Goal: Task Accomplishment & Management: Use online tool/utility

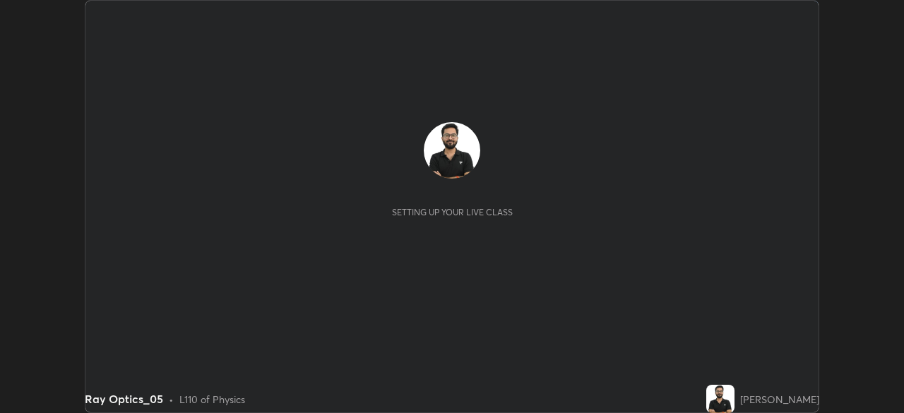
scroll to position [413, 904]
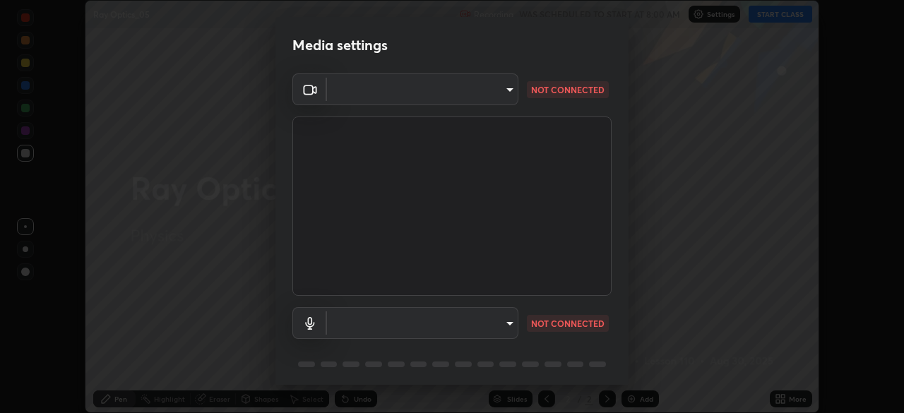
type input "9ce9bf5b38d6cfc450dc04700dda146ffef8b1f769f81d34cd4980de2a0341eb"
type input "default"
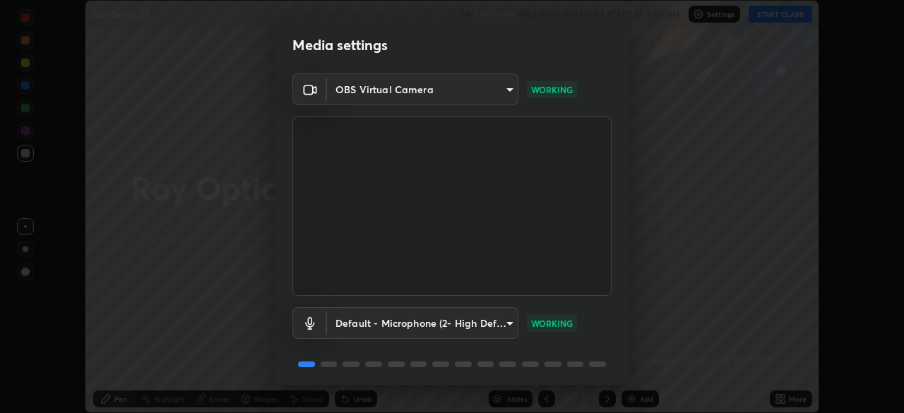
scroll to position [50, 0]
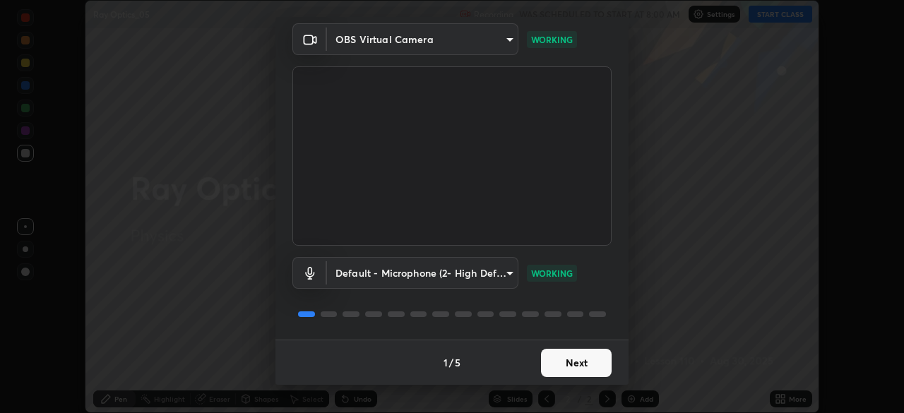
click at [586, 365] on button "Next" at bounding box center [576, 363] width 71 height 28
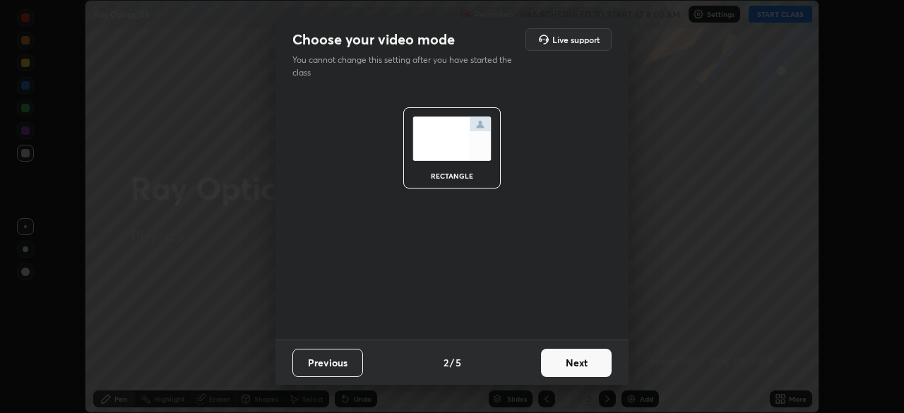
scroll to position [0, 0]
click at [586, 365] on button "Next" at bounding box center [576, 363] width 71 height 28
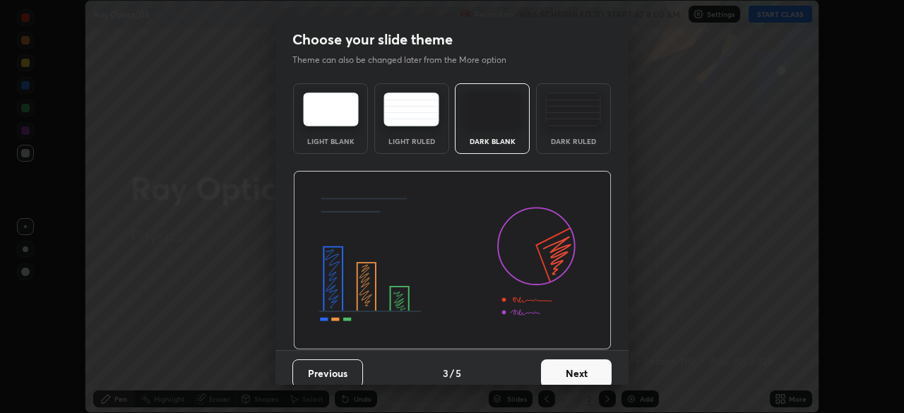
scroll to position [11, 0]
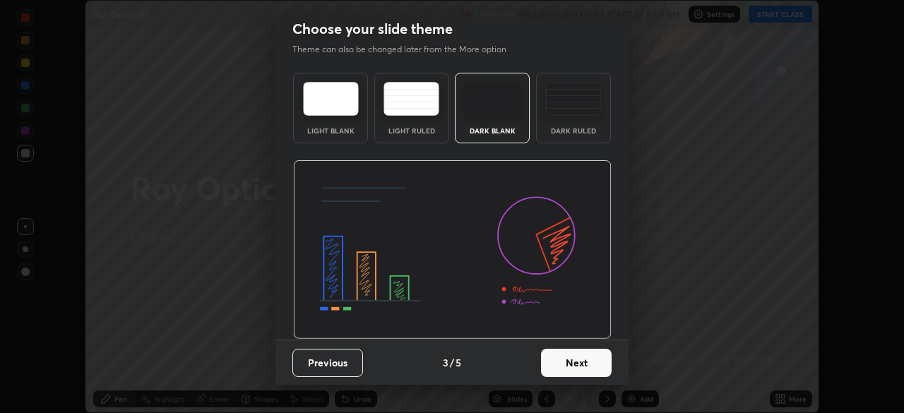
click at [585, 370] on button "Next" at bounding box center [576, 363] width 71 height 28
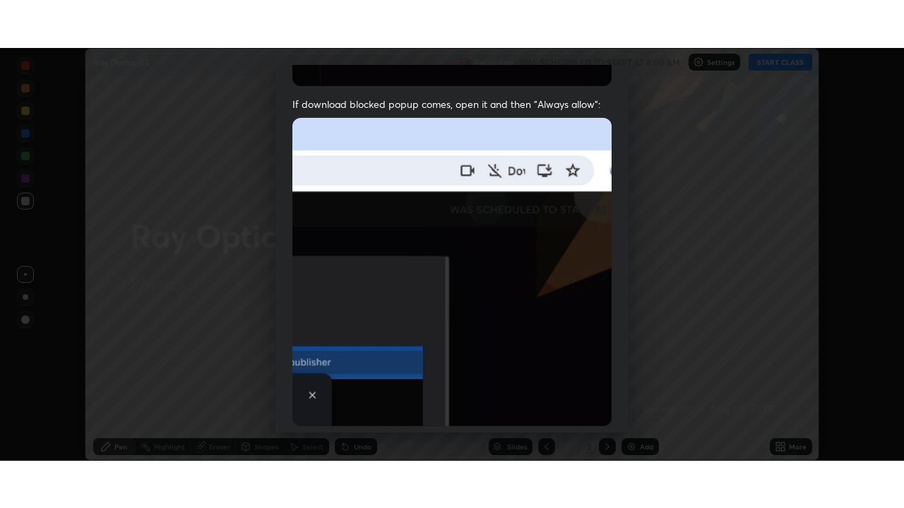
scroll to position [338, 0]
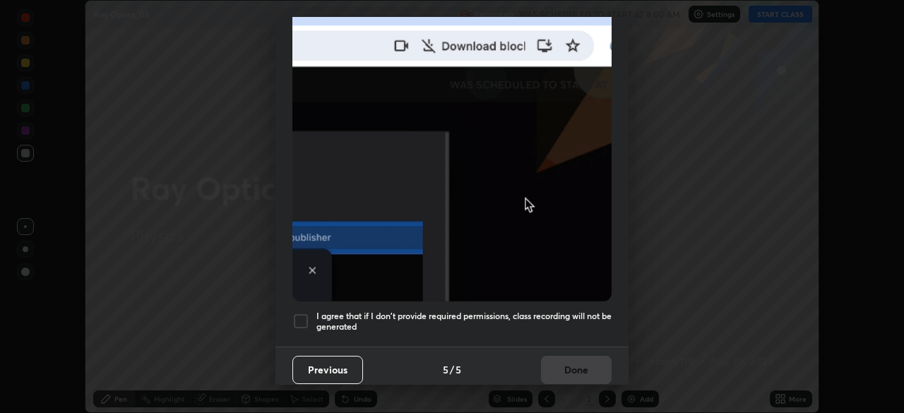
click at [568, 335] on div "Allow "Download multiple files" if prompted: If download blocked popup comes, o…" at bounding box center [451, 49] width 353 height 594
click at [564, 327] on div "Allow "Download multiple files" if prompted: If download blocked popup comes, o…" at bounding box center [451, 49] width 353 height 594
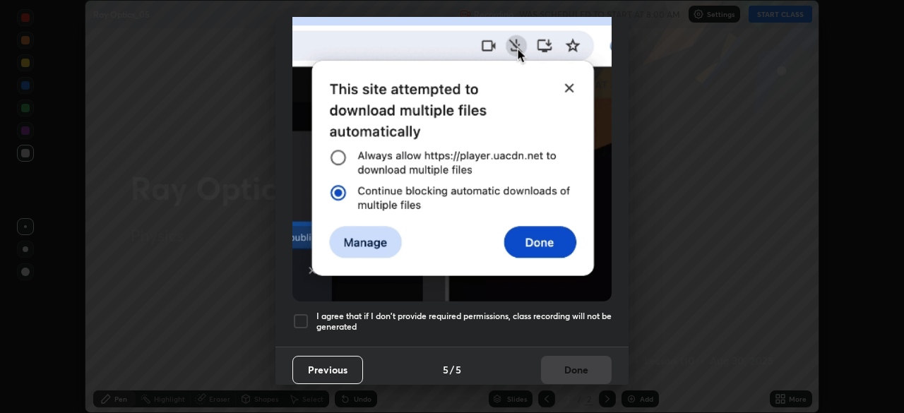
click at [553, 320] on h5 "I agree that if I don't provide required permissions, class recording will not …" at bounding box center [463, 322] width 295 height 22
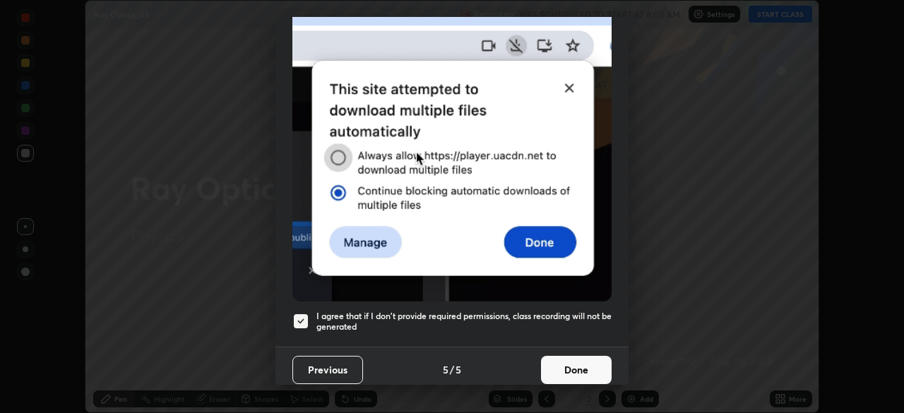
click at [546, 360] on button "Done" at bounding box center [576, 370] width 71 height 28
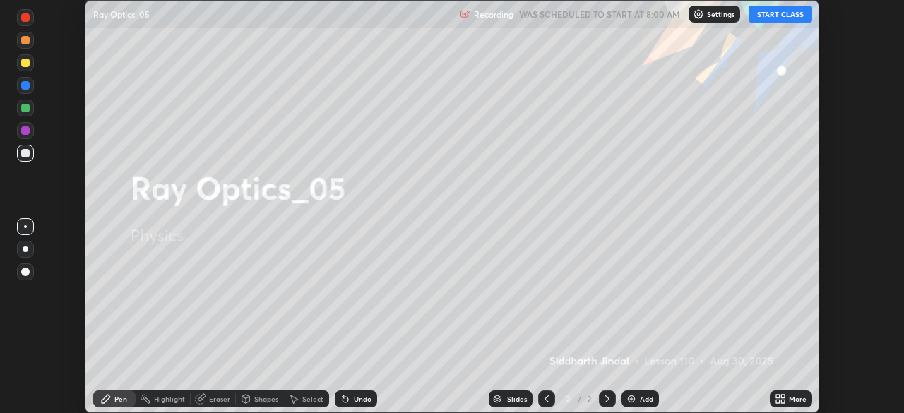
click at [796, 399] on div "More" at bounding box center [797, 398] width 18 height 7
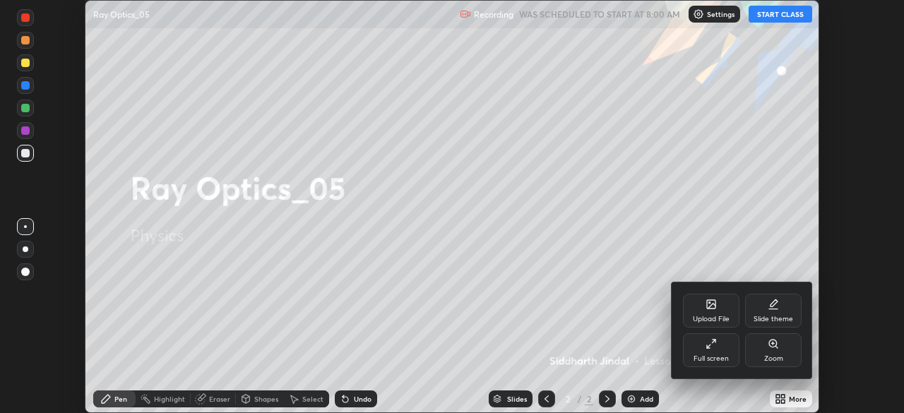
click at [716, 355] on div "Full screen" at bounding box center [710, 358] width 35 height 7
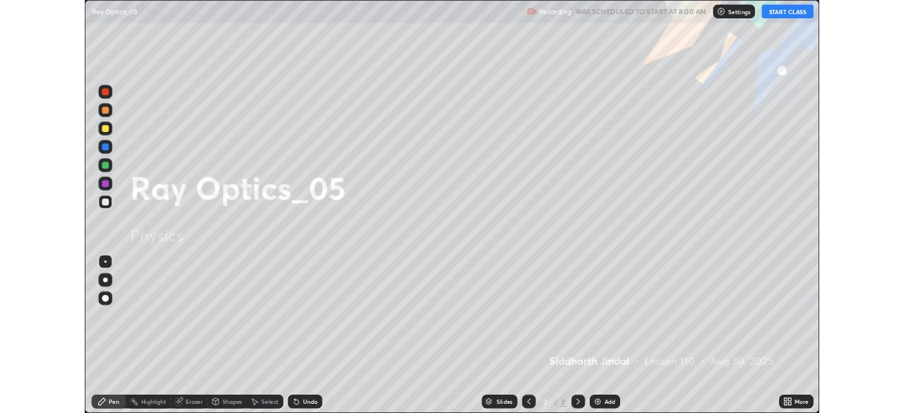
scroll to position [508, 904]
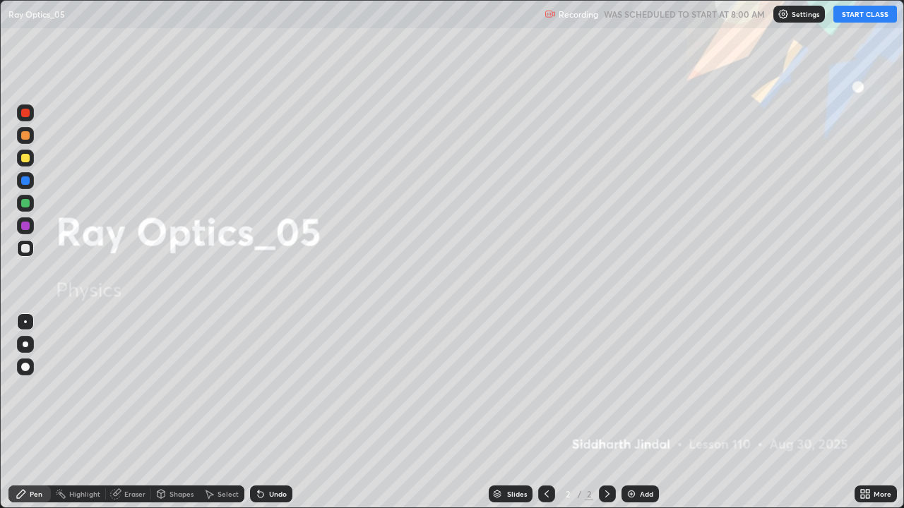
click at [859, 16] on button "START CLASS" at bounding box center [865, 14] width 64 height 17
click at [606, 412] on icon at bounding box center [606, 493] width 11 height 11
click at [643, 412] on div "Add" at bounding box center [639, 494] width 37 height 17
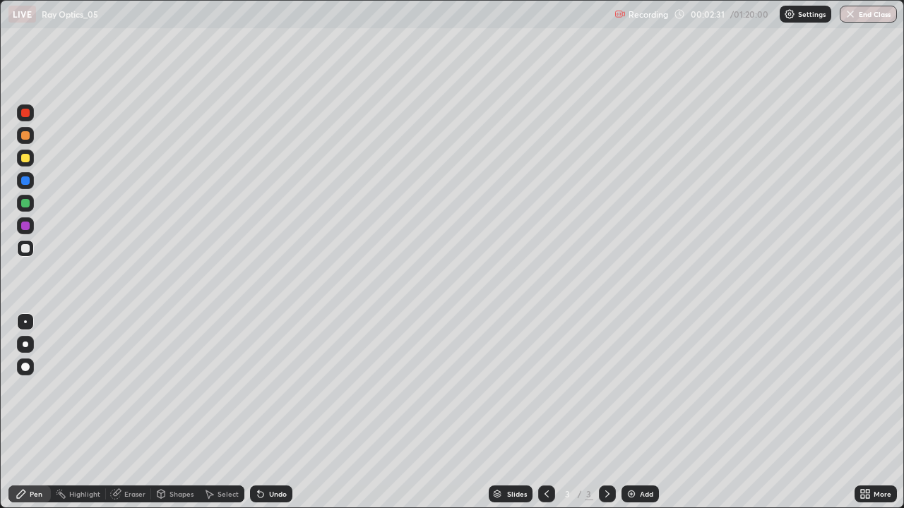
click at [25, 344] on div at bounding box center [26, 345] width 6 height 6
click at [272, 412] on div "Undo" at bounding box center [271, 494] width 42 height 17
click at [275, 412] on div "Undo" at bounding box center [278, 494] width 18 height 7
click at [280, 412] on div "Undo" at bounding box center [278, 494] width 18 height 7
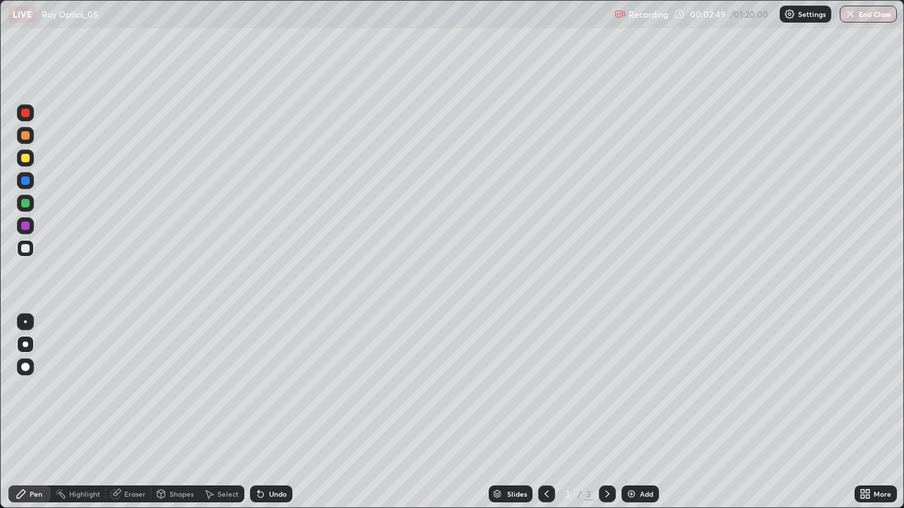
click at [283, 412] on div "Undo" at bounding box center [278, 494] width 18 height 7
click at [226, 412] on div "Select" at bounding box center [227, 494] width 21 height 7
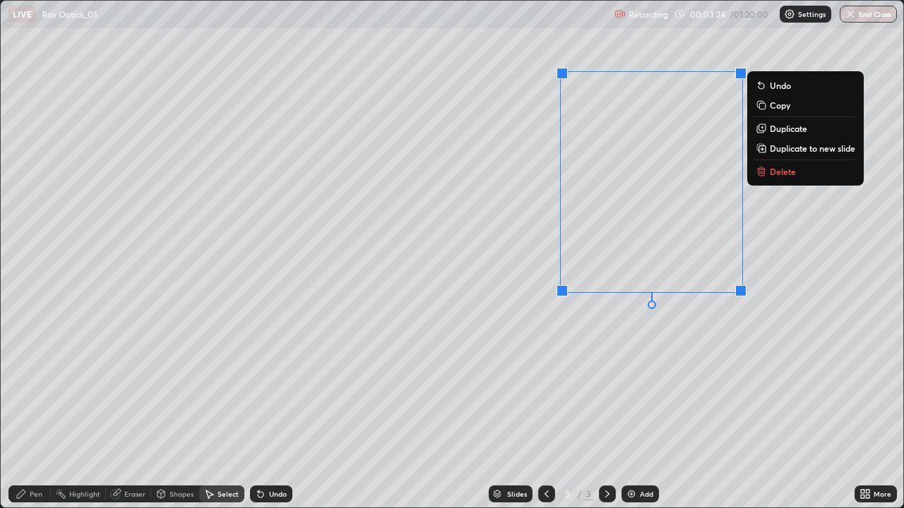
click at [27, 412] on div "Pen" at bounding box center [29, 494] width 42 height 17
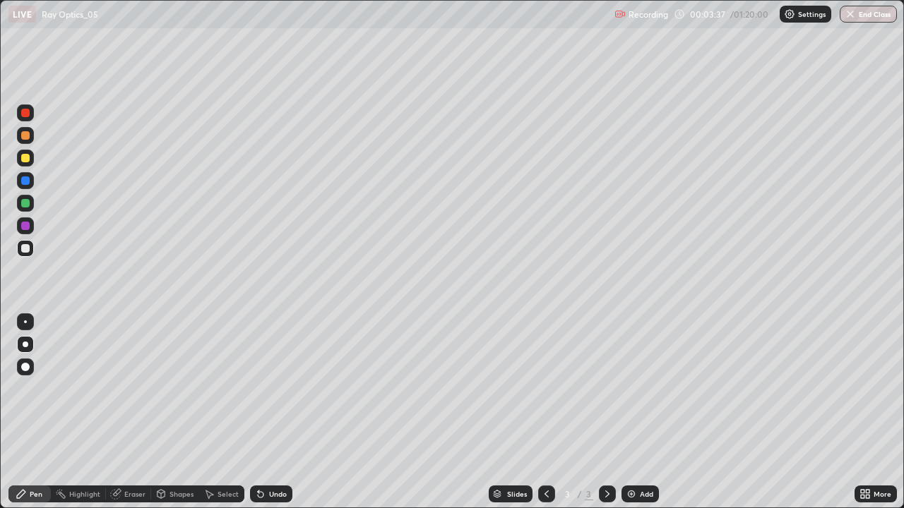
click at [279, 412] on div "Undo" at bounding box center [278, 494] width 18 height 7
click at [277, 412] on div "Undo" at bounding box center [278, 494] width 18 height 7
click at [275, 412] on div "Undo" at bounding box center [278, 494] width 18 height 7
click at [275, 412] on div "Undo" at bounding box center [271, 494] width 42 height 17
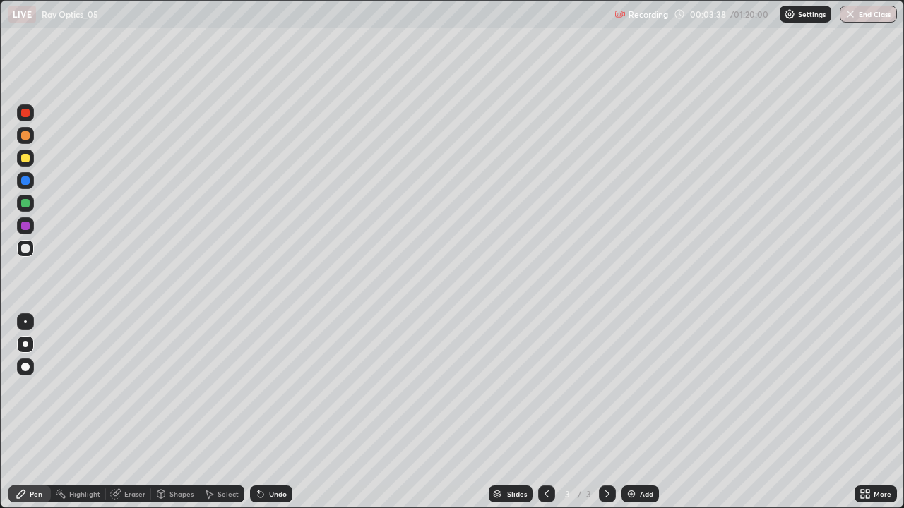
click at [272, 412] on div "Undo" at bounding box center [271, 494] width 42 height 17
click at [269, 412] on div "Undo" at bounding box center [278, 494] width 18 height 7
click at [273, 412] on div "Undo" at bounding box center [278, 494] width 18 height 7
click at [275, 412] on div "Undo" at bounding box center [278, 494] width 18 height 7
click at [279, 412] on div "Undo" at bounding box center [278, 494] width 18 height 7
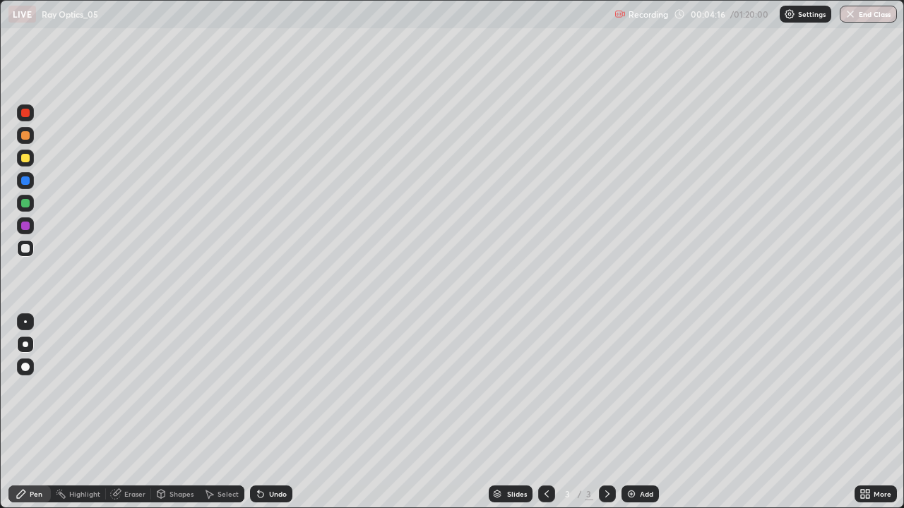
click at [279, 412] on div "Undo" at bounding box center [278, 494] width 18 height 7
click at [280, 412] on div "Undo" at bounding box center [278, 494] width 18 height 7
click at [279, 412] on div "Undo" at bounding box center [278, 494] width 18 height 7
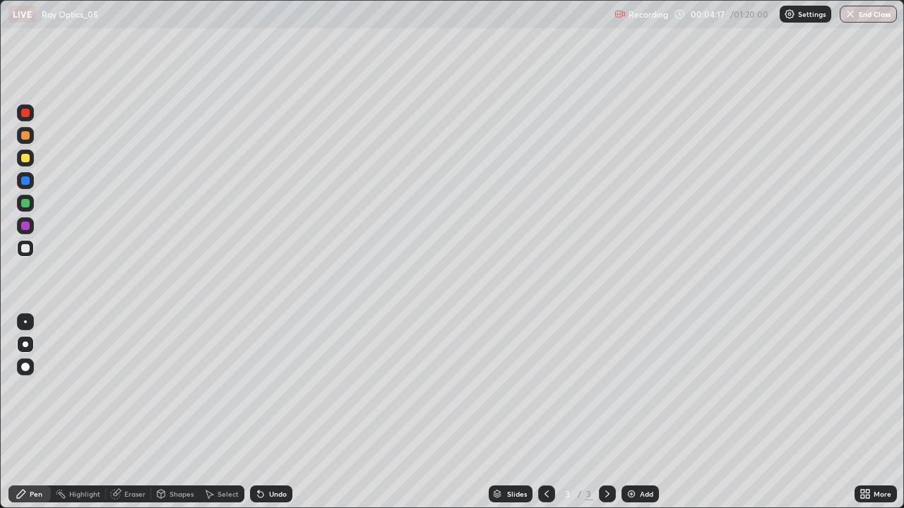
click at [279, 412] on div "Undo" at bounding box center [278, 494] width 18 height 7
click at [269, 412] on div "Undo" at bounding box center [278, 494] width 18 height 7
click at [270, 412] on div "Undo" at bounding box center [271, 494] width 42 height 17
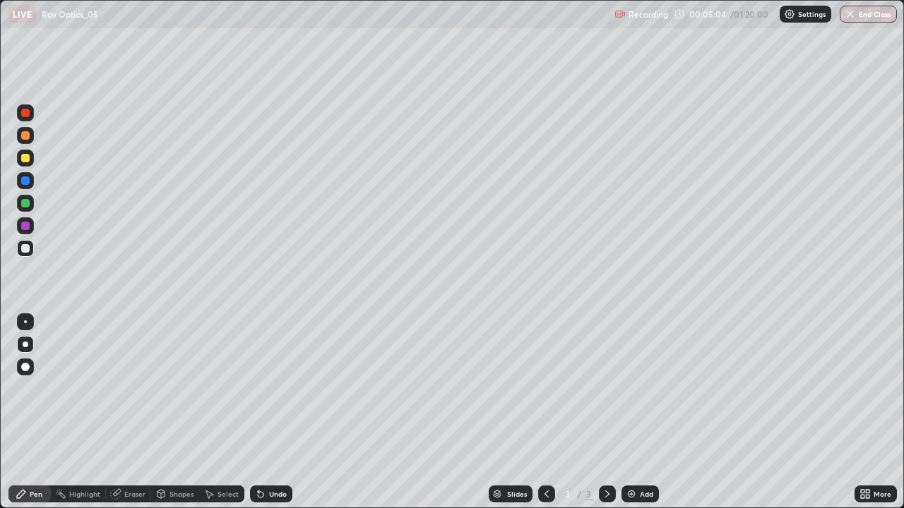
click at [270, 412] on div "Undo" at bounding box center [278, 494] width 18 height 7
click at [271, 412] on div "Undo" at bounding box center [271, 494] width 42 height 17
click at [25, 412] on icon at bounding box center [21, 493] width 11 height 11
click at [232, 412] on div "Select" at bounding box center [221, 494] width 45 height 17
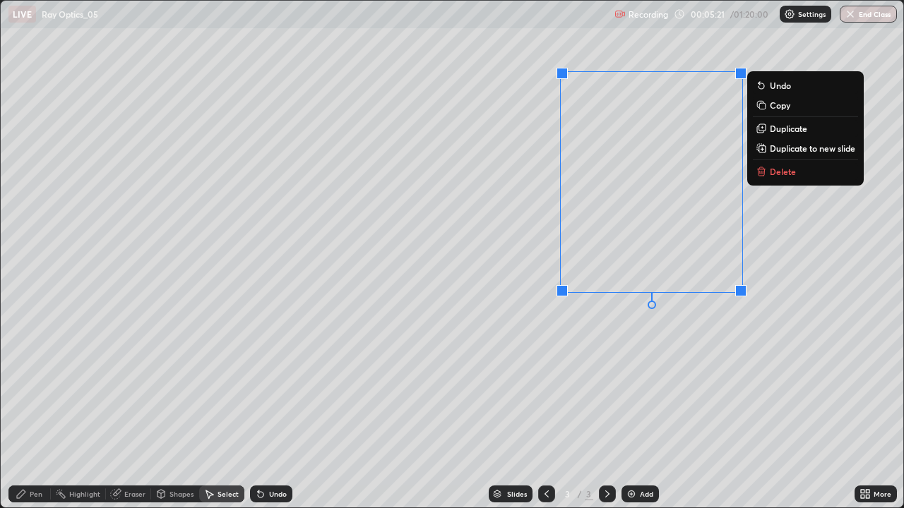
click at [791, 150] on p "Duplicate to new slide" at bounding box center [811, 148] width 85 height 11
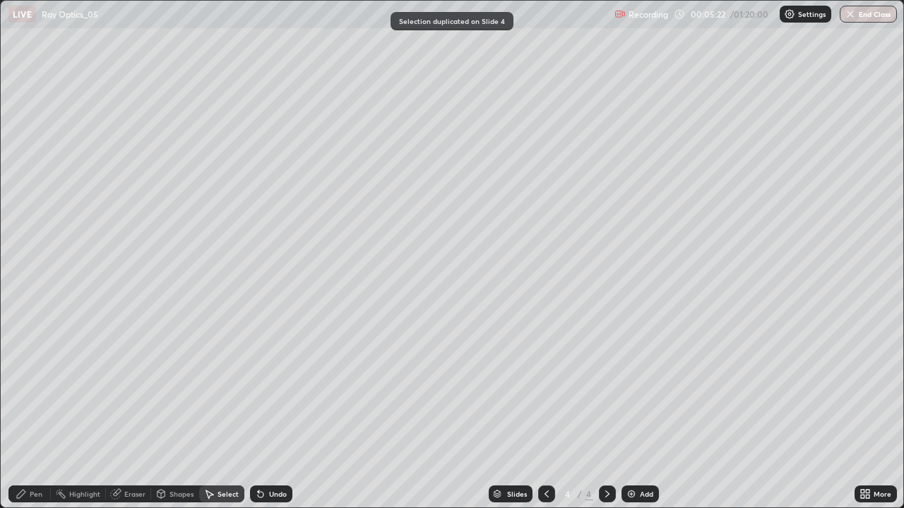
click at [546, 412] on icon at bounding box center [546, 493] width 11 height 11
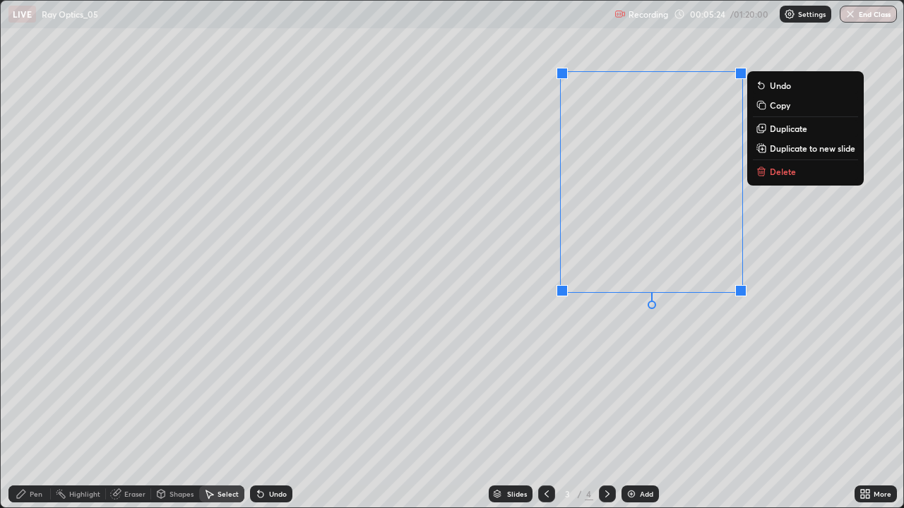
click at [763, 179] on button "Delete" at bounding box center [804, 171] width 105 height 17
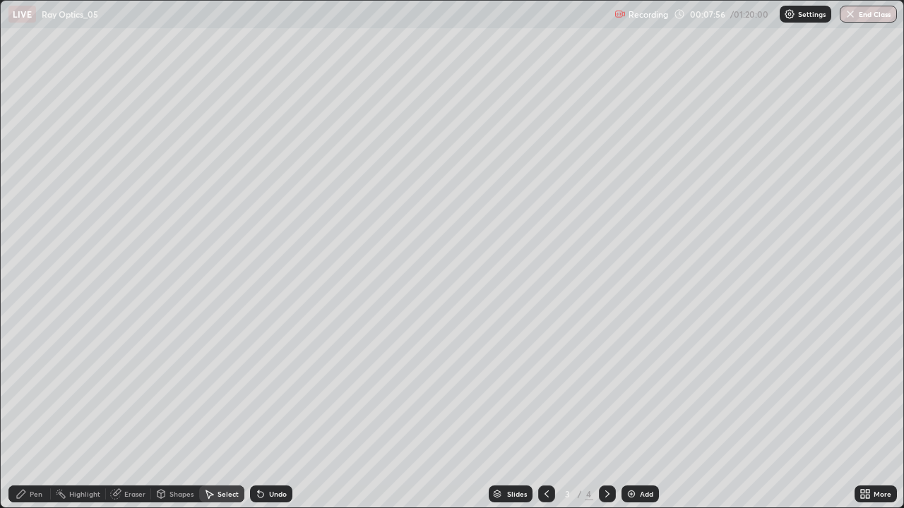
click at [604, 412] on icon at bounding box center [606, 493] width 11 height 11
click at [541, 412] on icon at bounding box center [546, 493] width 11 height 11
click at [40, 412] on div "Pen" at bounding box center [29, 494] width 42 height 17
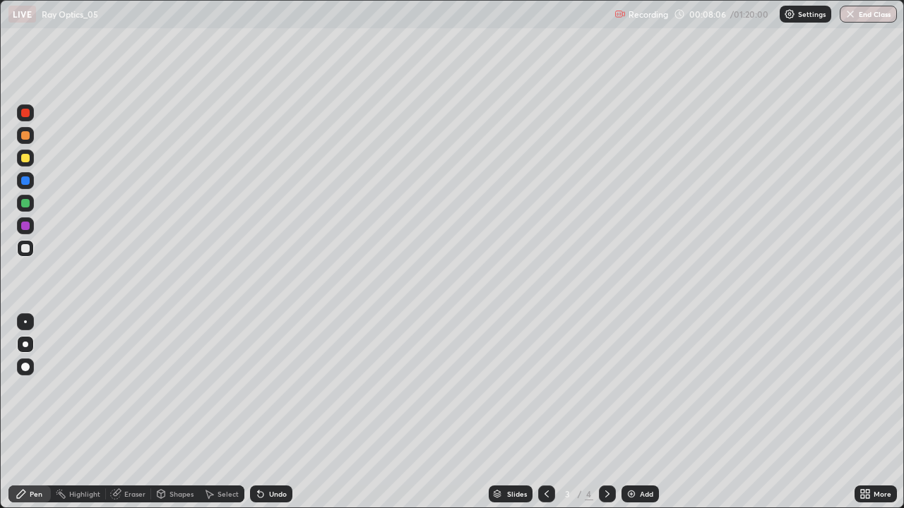
click at [273, 412] on div "Undo" at bounding box center [278, 494] width 18 height 7
click at [275, 412] on div "Undo" at bounding box center [278, 494] width 18 height 7
click at [263, 412] on icon at bounding box center [260, 493] width 11 height 11
click at [262, 412] on icon at bounding box center [260, 493] width 11 height 11
click at [268, 412] on div "Undo" at bounding box center [268, 494] width 48 height 28
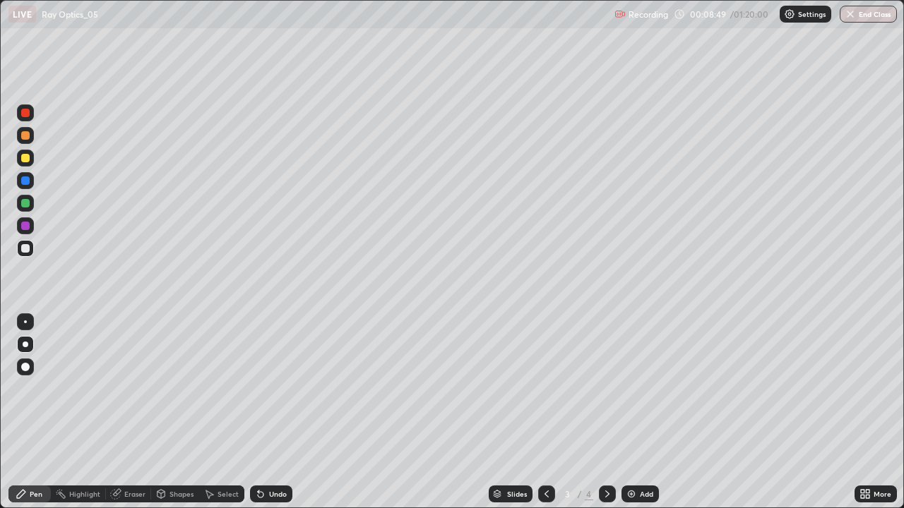
click at [270, 412] on div "Undo" at bounding box center [278, 494] width 18 height 7
click at [270, 412] on div "Undo" at bounding box center [271, 494] width 42 height 17
click at [272, 412] on div "Undo" at bounding box center [278, 494] width 18 height 7
click at [273, 412] on div "Undo" at bounding box center [278, 494] width 18 height 7
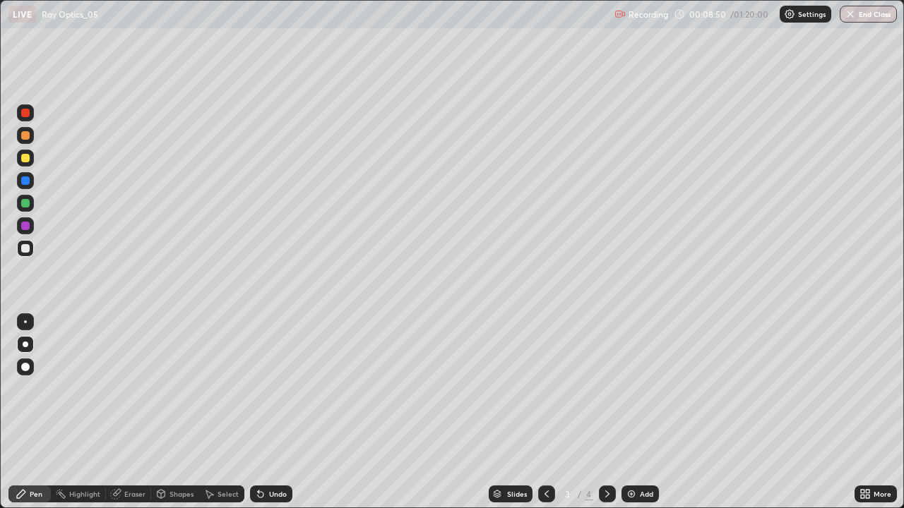
click at [273, 412] on div "Undo" at bounding box center [278, 494] width 18 height 7
click at [276, 412] on div "Undo" at bounding box center [278, 494] width 18 height 7
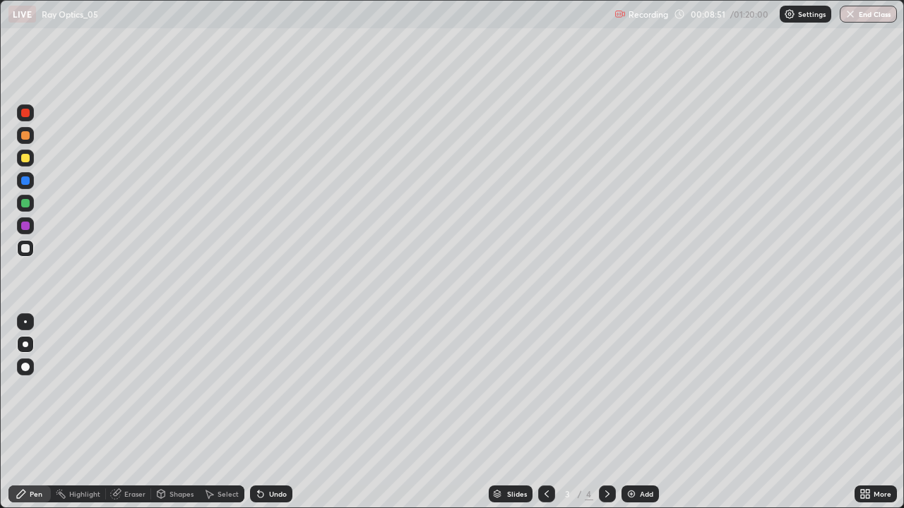
click at [277, 412] on div "Undo" at bounding box center [278, 494] width 18 height 7
click at [278, 412] on div "Undo" at bounding box center [278, 494] width 18 height 7
click at [595, 412] on div "3 / 4" at bounding box center [577, 494] width 78 height 28
click at [604, 412] on icon at bounding box center [606, 493] width 11 height 11
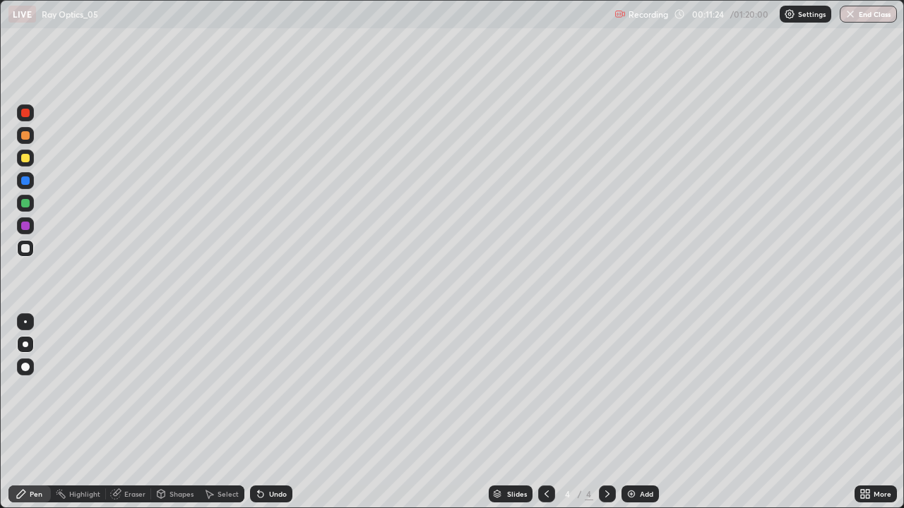
click at [235, 412] on div "Select" at bounding box center [227, 494] width 21 height 7
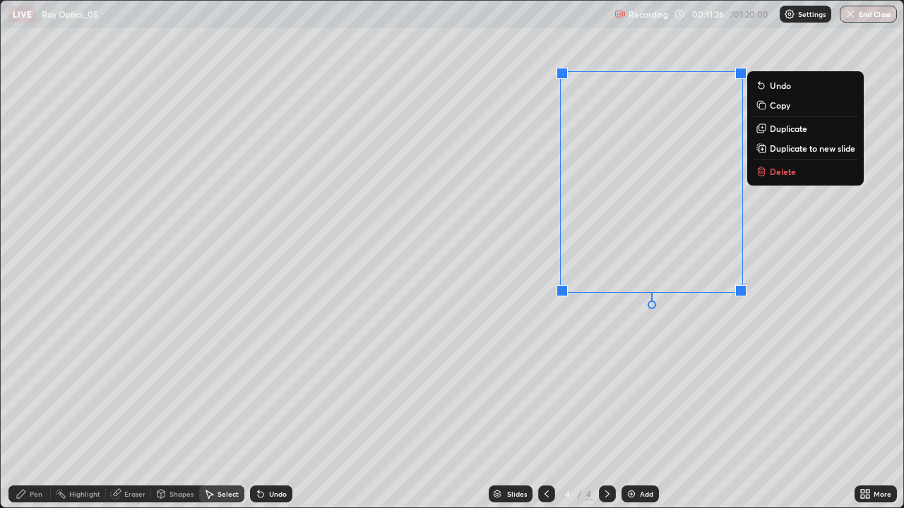
click at [776, 179] on button "Delete" at bounding box center [804, 171] width 105 height 17
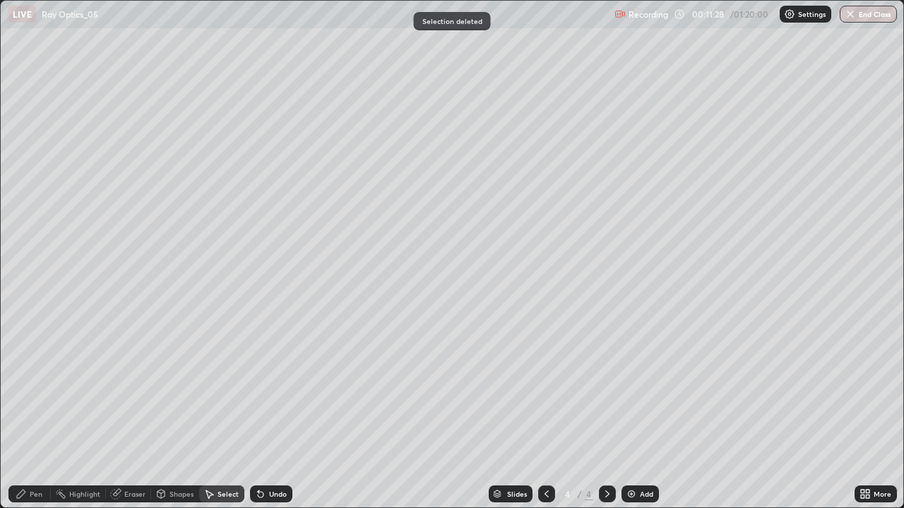
click at [27, 412] on div "Pen" at bounding box center [29, 494] width 42 height 17
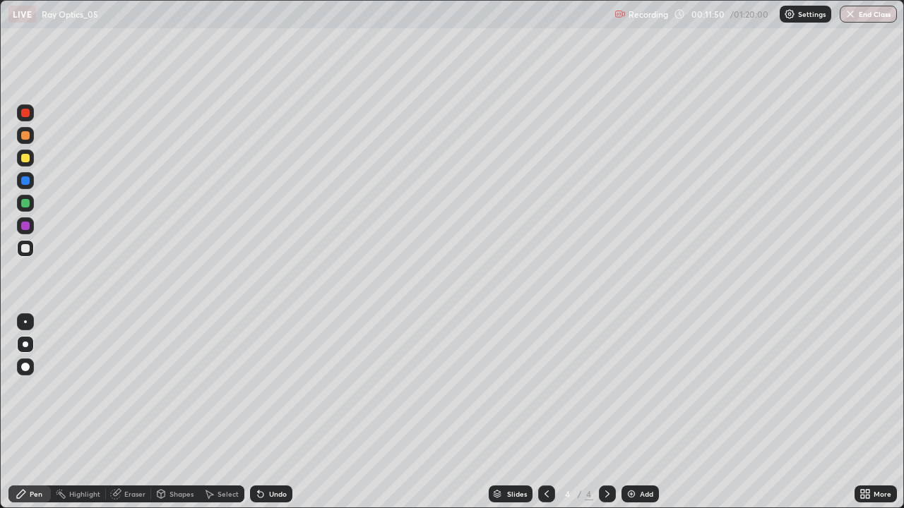
click at [269, 412] on div "Undo" at bounding box center [278, 494] width 18 height 7
click at [262, 412] on icon at bounding box center [260, 493] width 11 height 11
click at [272, 412] on div "Undo" at bounding box center [278, 494] width 18 height 7
click at [269, 412] on div "Undo" at bounding box center [278, 494] width 18 height 7
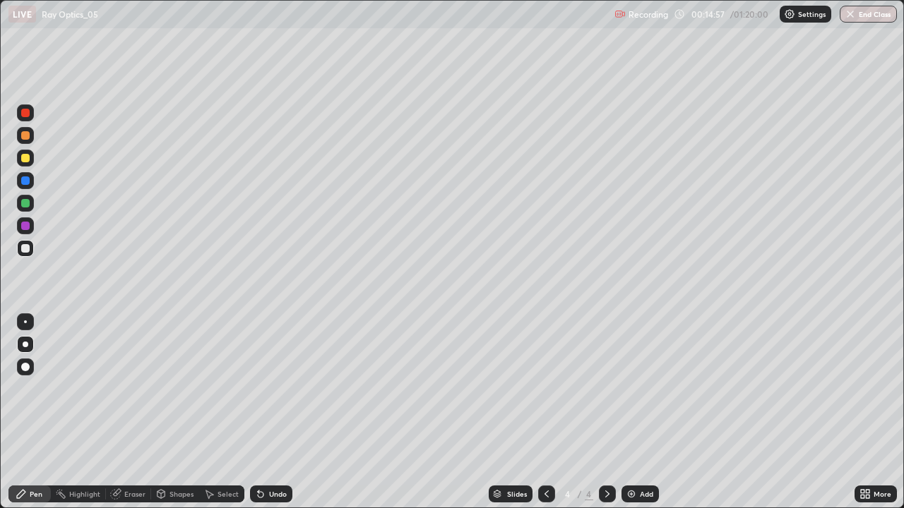
click at [265, 412] on div "Undo" at bounding box center [271, 494] width 42 height 17
click at [260, 412] on icon at bounding box center [260, 493] width 11 height 11
click at [265, 412] on div "Undo" at bounding box center [271, 494] width 42 height 17
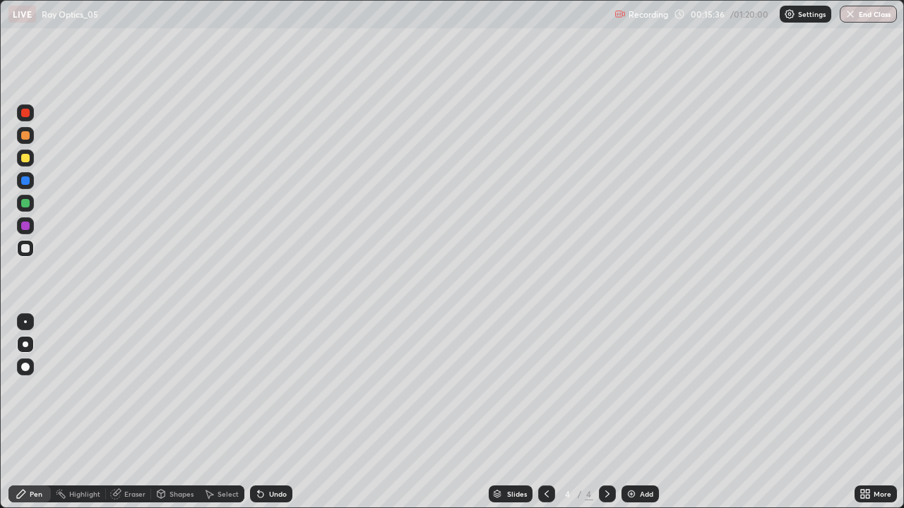
click at [602, 412] on div at bounding box center [607, 494] width 17 height 17
click at [634, 412] on div "Add" at bounding box center [639, 494] width 37 height 17
click at [274, 412] on div "Undo" at bounding box center [278, 494] width 18 height 7
click at [269, 412] on div "Undo" at bounding box center [278, 494] width 18 height 7
click at [262, 412] on icon at bounding box center [260, 493] width 11 height 11
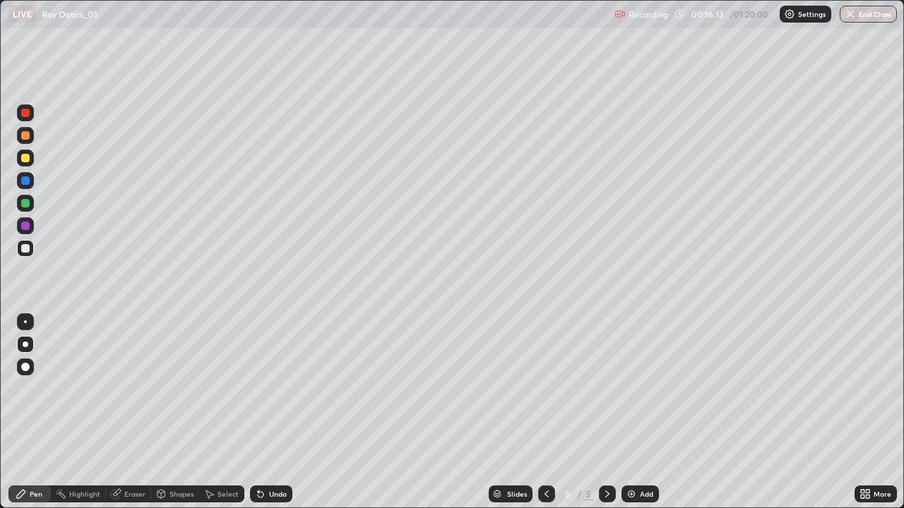
click at [264, 412] on div "Undo" at bounding box center [271, 494] width 42 height 17
click at [603, 412] on icon at bounding box center [606, 493] width 11 height 11
click at [606, 412] on icon at bounding box center [607, 494] width 4 height 7
click at [608, 412] on icon at bounding box center [606, 493] width 11 height 11
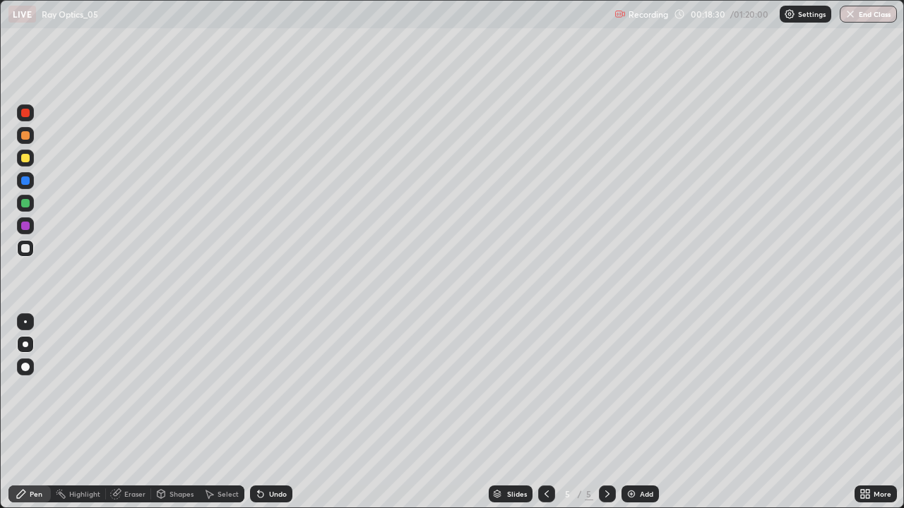
click at [636, 412] on div "Add" at bounding box center [639, 494] width 37 height 17
click at [272, 412] on div "Undo" at bounding box center [271, 494] width 42 height 17
click at [269, 412] on div "Undo" at bounding box center [278, 494] width 18 height 7
click at [271, 412] on div "Undo" at bounding box center [278, 494] width 18 height 7
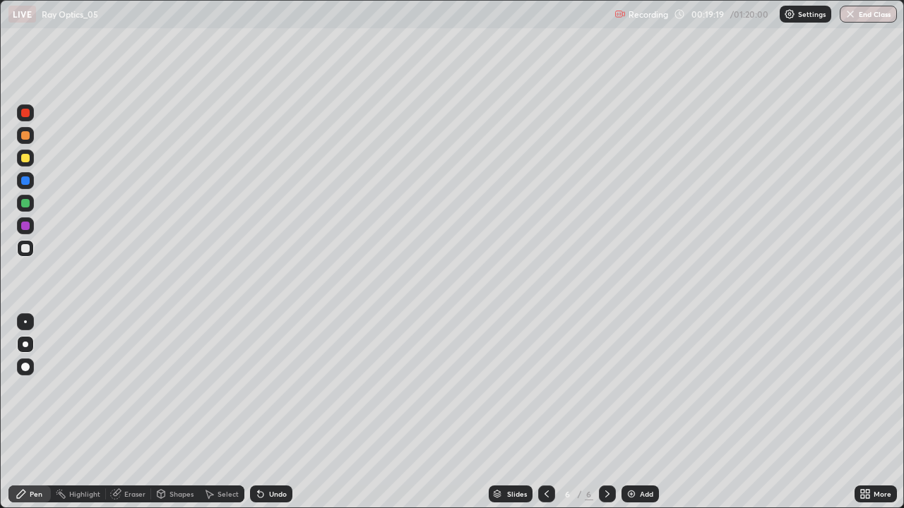
click at [266, 412] on div "Undo" at bounding box center [268, 494] width 48 height 28
click at [272, 412] on div "Undo" at bounding box center [278, 494] width 18 height 7
click at [284, 412] on div "Undo" at bounding box center [271, 494] width 42 height 17
click at [608, 412] on icon at bounding box center [606, 493] width 11 height 11
click at [627, 412] on img at bounding box center [630, 493] width 11 height 11
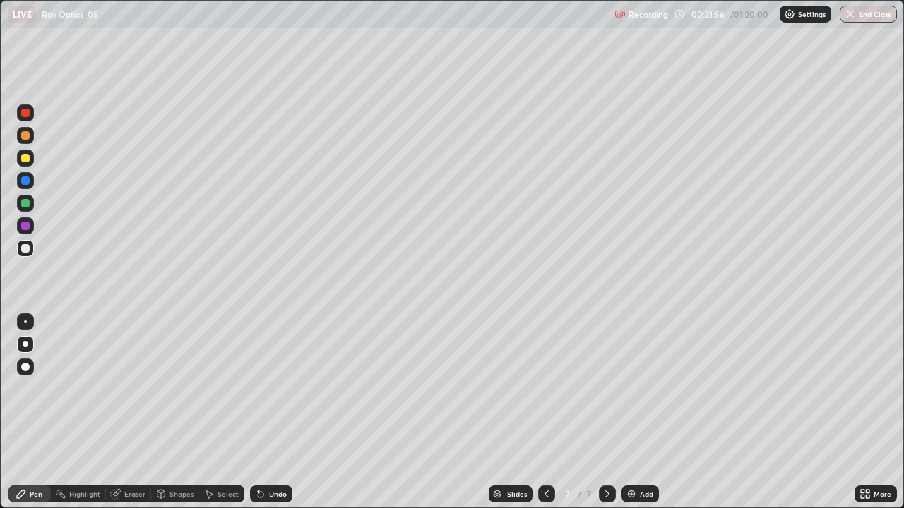
click at [23, 347] on div at bounding box center [25, 344] width 17 height 17
click at [213, 412] on icon at bounding box center [208, 493] width 11 height 11
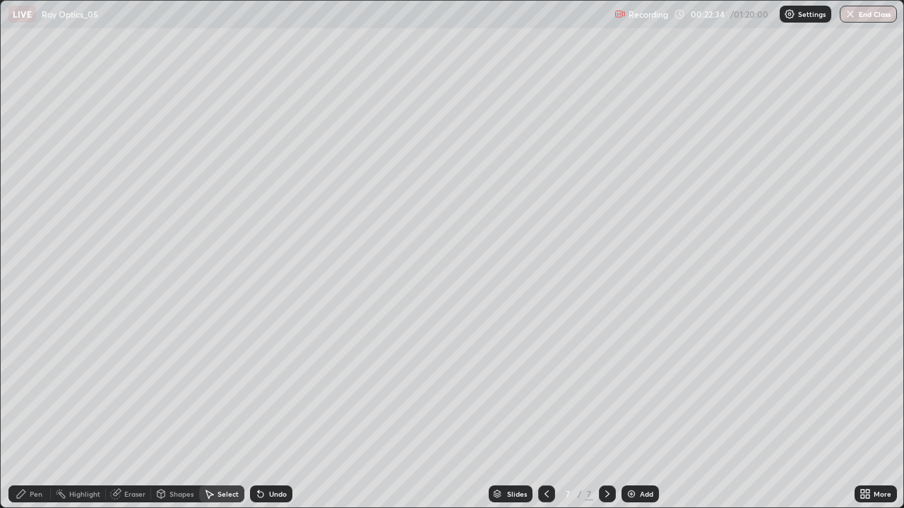
click at [176, 412] on div "Shapes" at bounding box center [181, 494] width 24 height 7
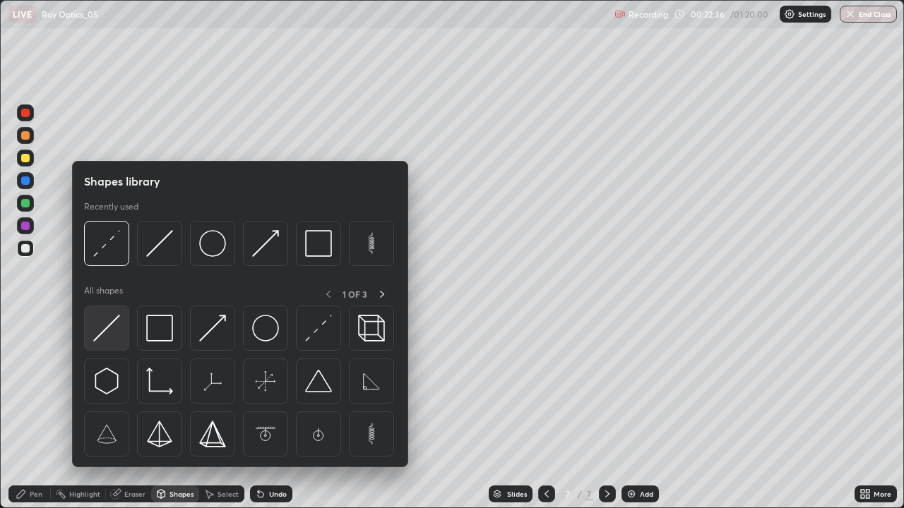
click at [107, 339] on img at bounding box center [106, 328] width 27 height 27
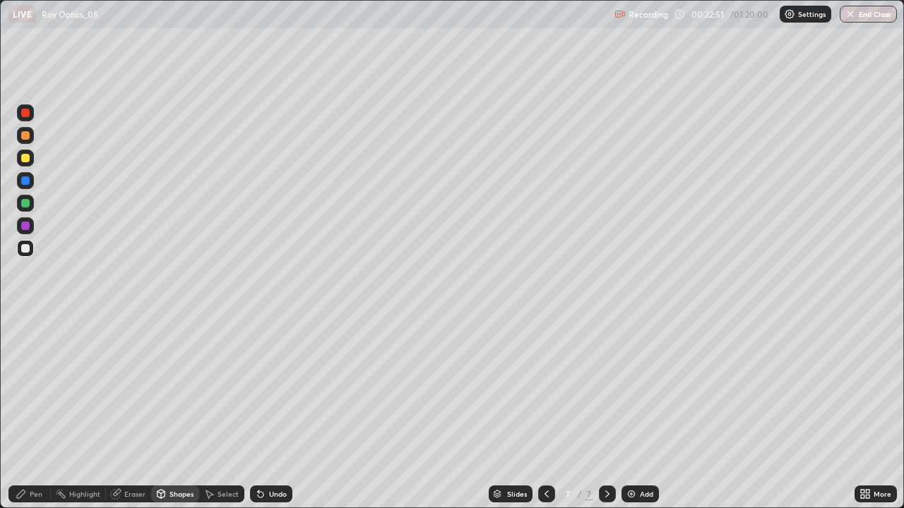
click at [35, 412] on div "Pen" at bounding box center [36, 494] width 13 height 7
click at [269, 412] on div "Undo" at bounding box center [271, 494] width 42 height 17
click at [268, 412] on div "Undo" at bounding box center [271, 494] width 42 height 17
click at [178, 412] on div "Shapes" at bounding box center [181, 494] width 24 height 7
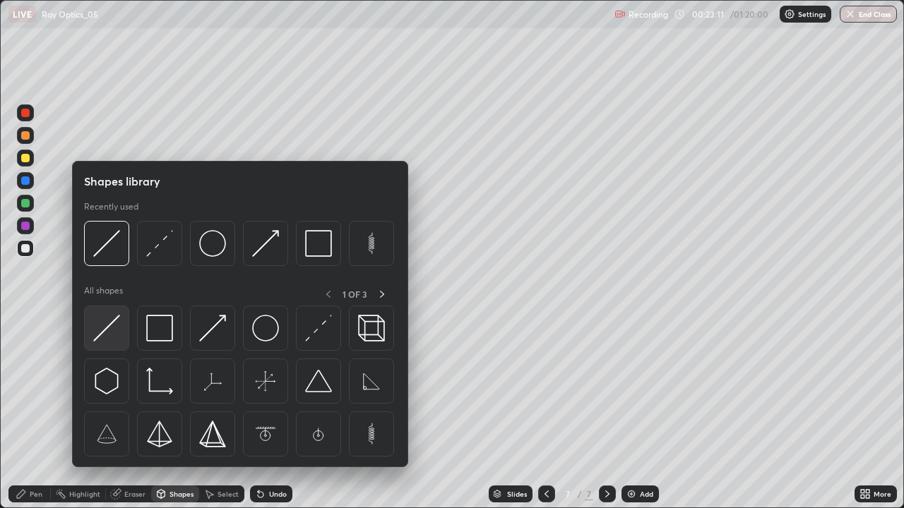
click at [112, 335] on img at bounding box center [106, 328] width 27 height 27
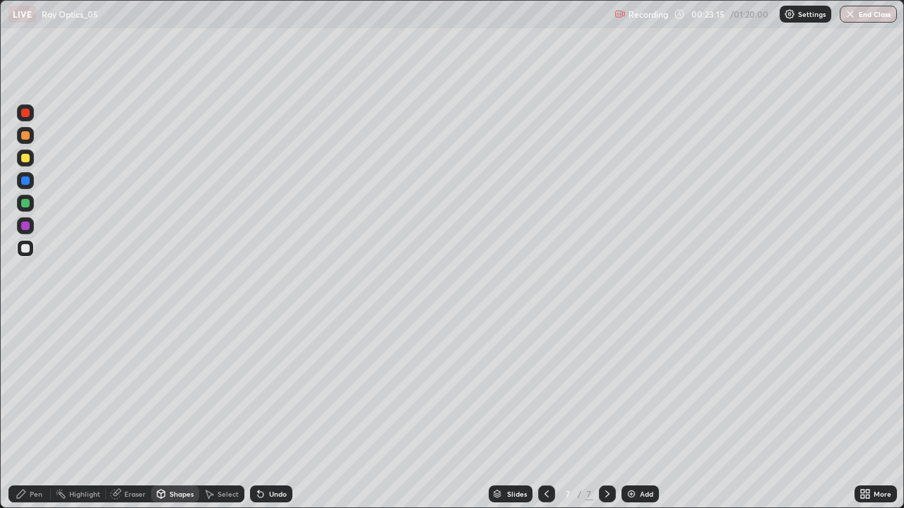
click at [275, 412] on div "Undo" at bounding box center [278, 494] width 18 height 7
click at [279, 412] on div "Undo" at bounding box center [278, 494] width 18 height 7
click at [270, 412] on div "Undo" at bounding box center [278, 494] width 18 height 7
click at [269, 412] on div "Undo" at bounding box center [278, 494] width 18 height 7
click at [272, 412] on div "Undo" at bounding box center [278, 494] width 18 height 7
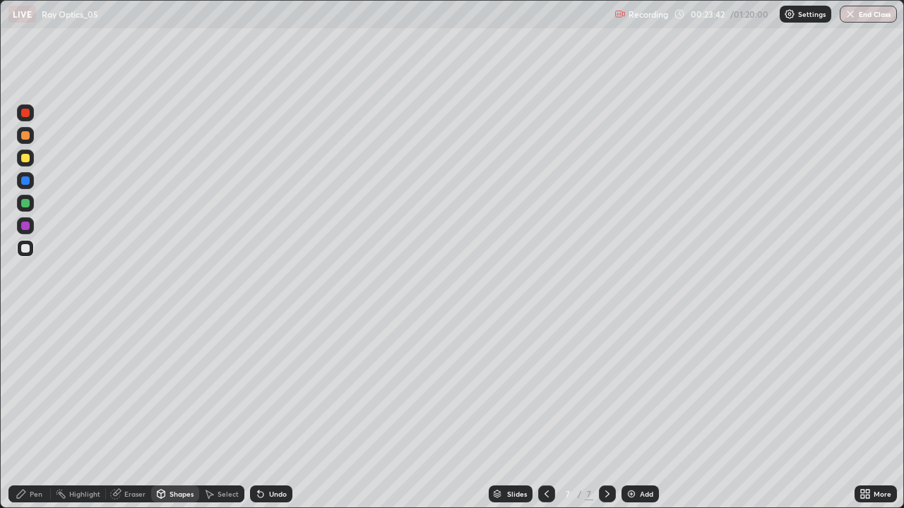
click at [269, 412] on div "Undo" at bounding box center [278, 494] width 18 height 7
click at [265, 412] on div "Undo" at bounding box center [271, 494] width 42 height 17
click at [32, 412] on div "Pen" at bounding box center [29, 494] width 42 height 17
click at [28, 160] on div at bounding box center [25, 158] width 8 height 8
click at [172, 412] on div "Shapes" at bounding box center [181, 494] width 24 height 7
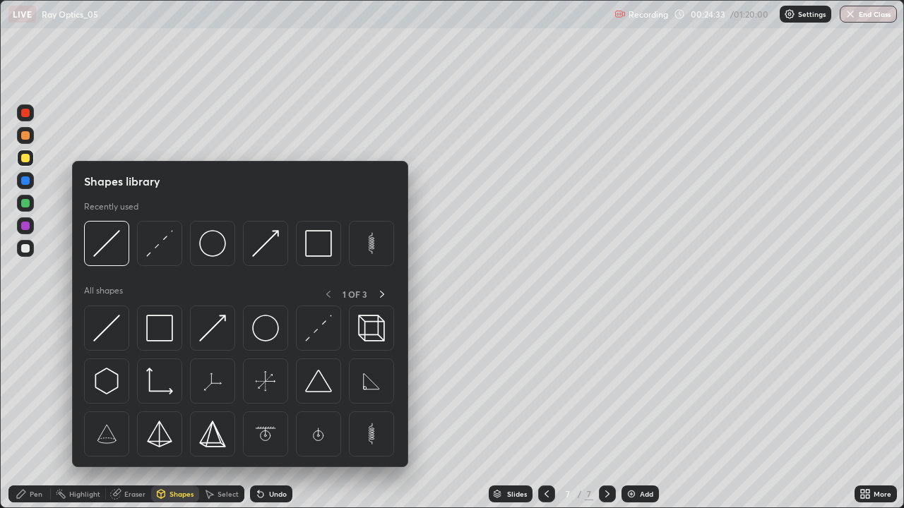
click at [118, 412] on icon at bounding box center [115, 494] width 9 height 9
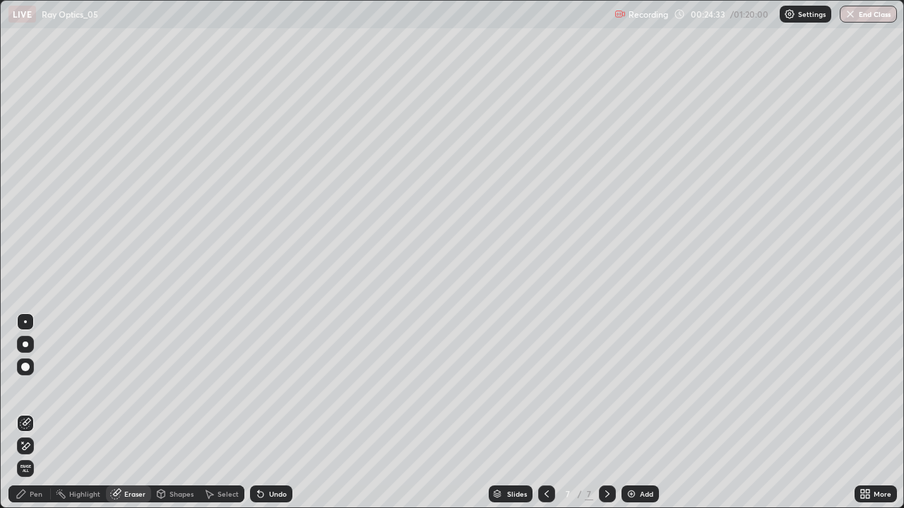
click at [21, 412] on icon at bounding box center [25, 446] width 11 height 12
click at [164, 412] on div "Shapes" at bounding box center [175, 494] width 48 height 17
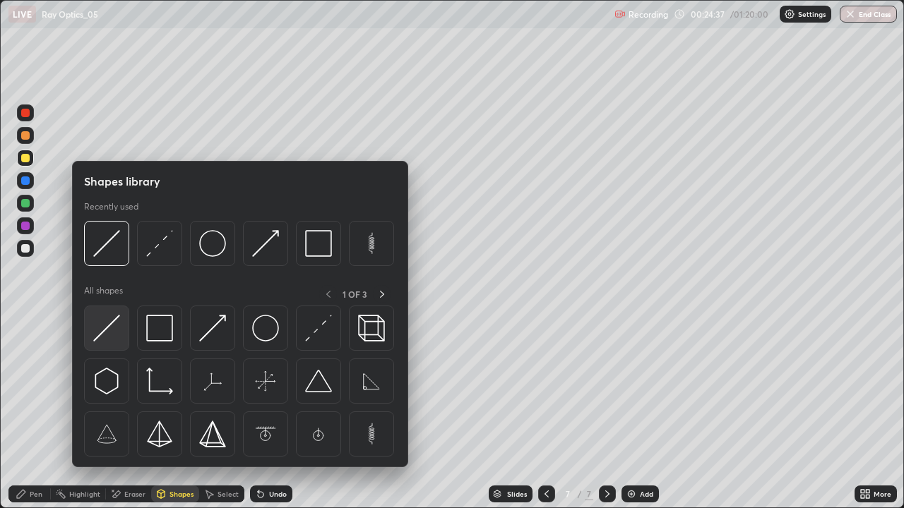
click at [107, 332] on img at bounding box center [106, 328] width 27 height 27
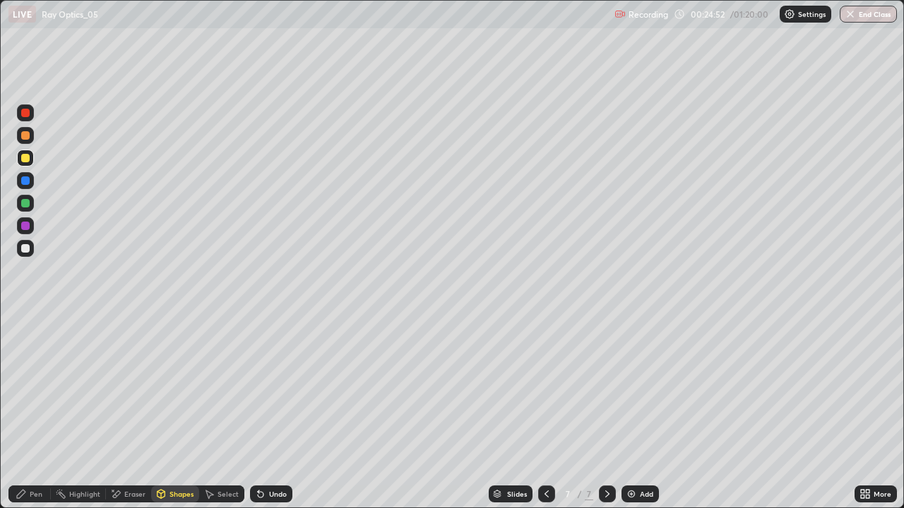
click at [166, 412] on div "Shapes" at bounding box center [175, 494] width 48 height 17
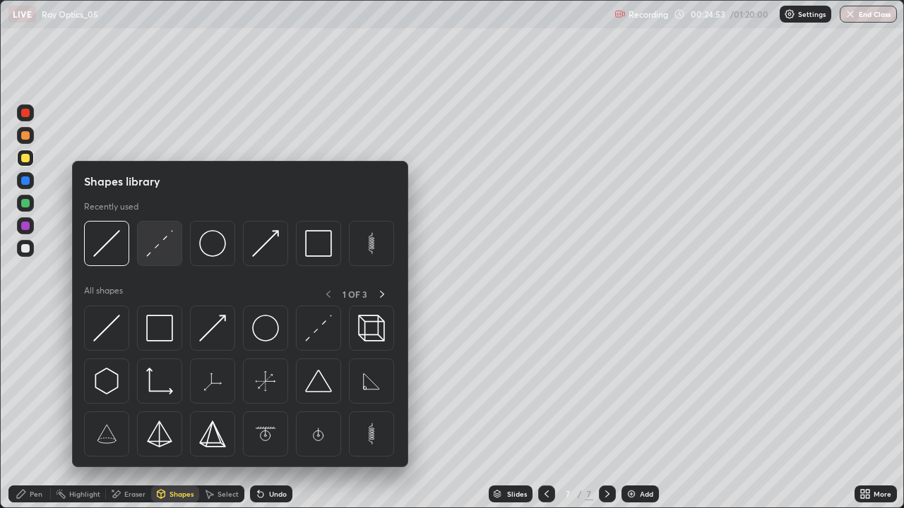
click at [155, 255] on img at bounding box center [159, 243] width 27 height 27
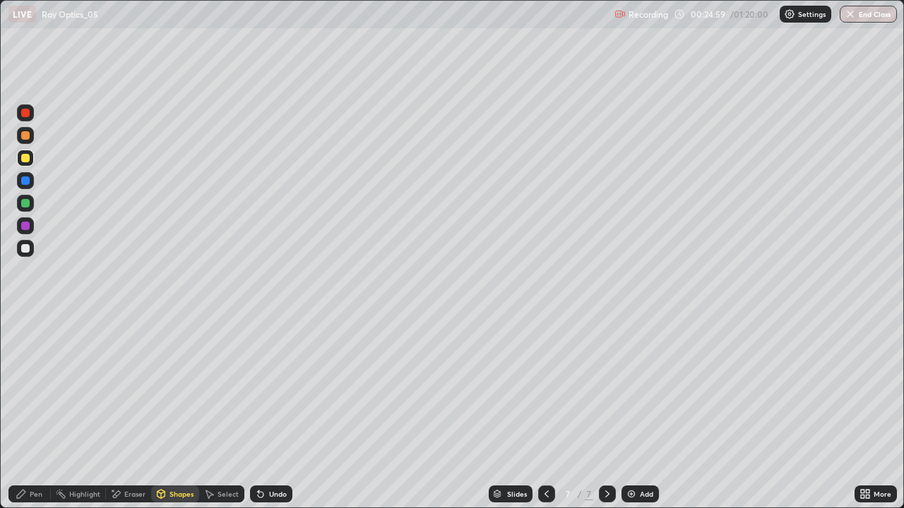
click at [37, 412] on div "Pen" at bounding box center [29, 494] width 42 height 17
click at [278, 412] on div "Undo" at bounding box center [271, 494] width 42 height 17
click at [133, 412] on div "Eraser" at bounding box center [134, 494] width 21 height 7
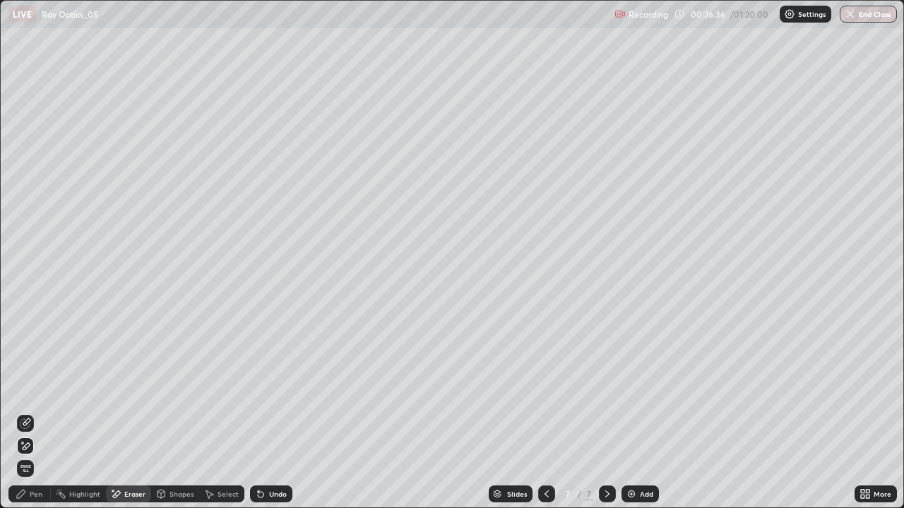
click at [169, 412] on div "Shapes" at bounding box center [181, 494] width 24 height 7
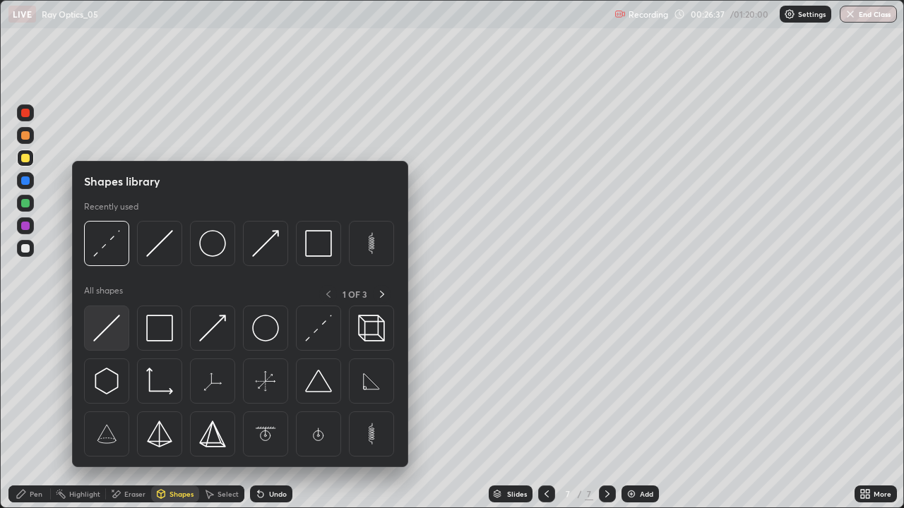
click at [106, 328] on img at bounding box center [106, 328] width 27 height 27
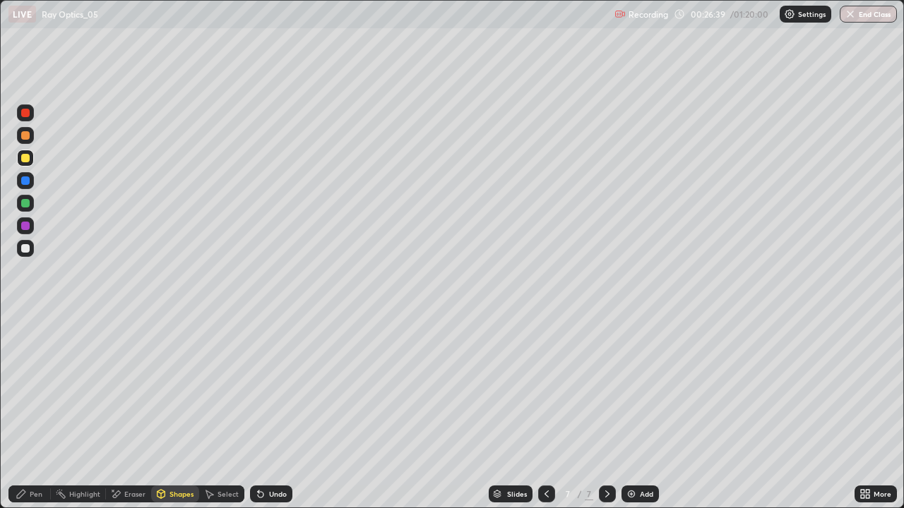
click at [30, 251] on div at bounding box center [25, 248] width 17 height 17
click at [35, 412] on div "Pen" at bounding box center [36, 494] width 13 height 7
click at [546, 412] on icon at bounding box center [546, 493] width 11 height 11
click at [547, 412] on div at bounding box center [546, 494] width 17 height 17
click at [546, 412] on icon at bounding box center [546, 493] width 11 height 11
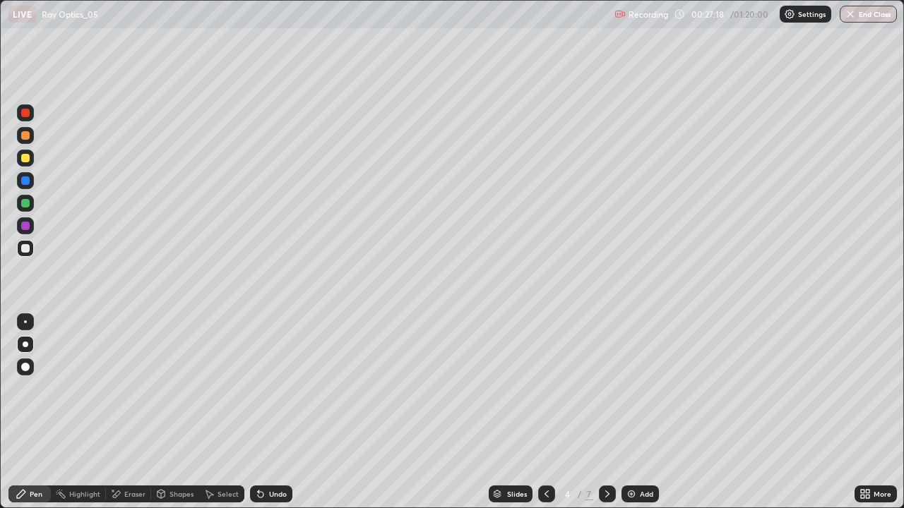
click at [606, 412] on icon at bounding box center [606, 493] width 11 height 11
click at [613, 412] on div at bounding box center [607, 494] width 17 height 28
click at [613, 412] on div at bounding box center [607, 494] width 17 height 17
click at [277, 412] on div "Undo" at bounding box center [278, 494] width 18 height 7
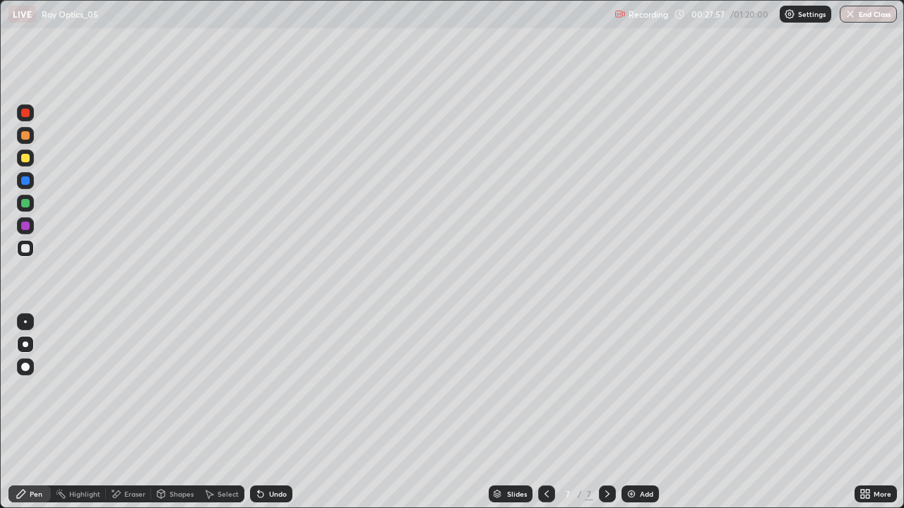
click at [275, 412] on div "Undo" at bounding box center [268, 494] width 48 height 28
click at [276, 412] on div "Undo" at bounding box center [268, 494] width 48 height 28
click at [280, 412] on div "Undo" at bounding box center [271, 494] width 42 height 17
click at [277, 412] on div "Undo" at bounding box center [271, 494] width 42 height 17
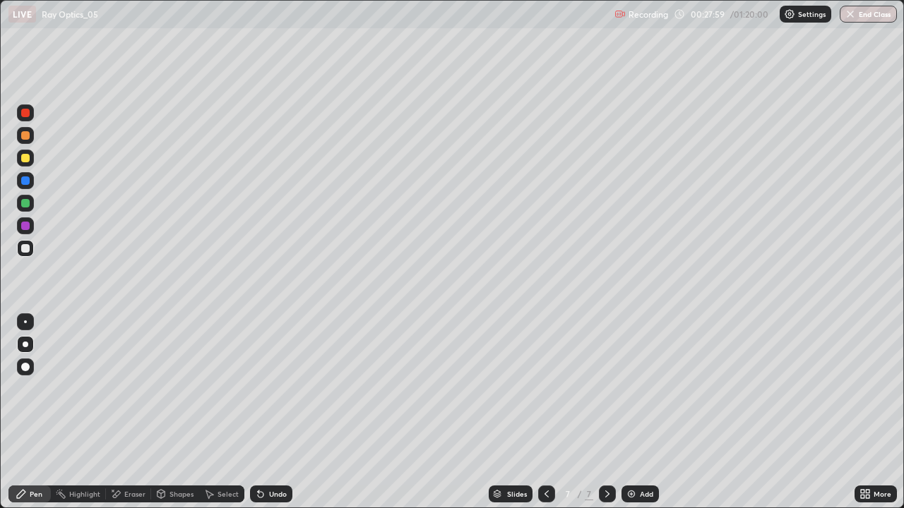
click at [277, 412] on div "Undo" at bounding box center [271, 494] width 42 height 17
click at [279, 412] on div "Undo" at bounding box center [271, 494] width 42 height 17
click at [279, 412] on div "Undo" at bounding box center [278, 494] width 18 height 7
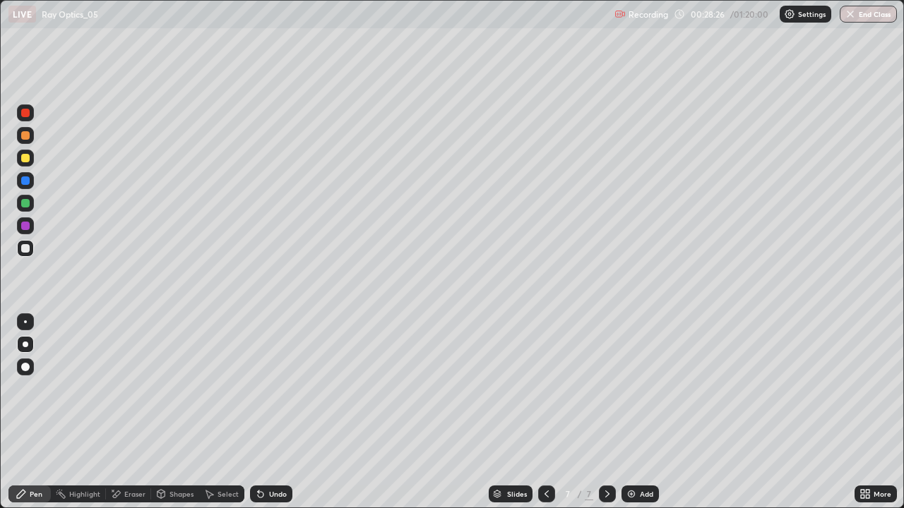
click at [28, 202] on div at bounding box center [25, 203] width 8 height 8
click at [280, 412] on div "Undo" at bounding box center [271, 494] width 42 height 17
click at [277, 412] on div "Undo" at bounding box center [271, 494] width 42 height 17
click at [275, 412] on div "Undo" at bounding box center [278, 494] width 18 height 7
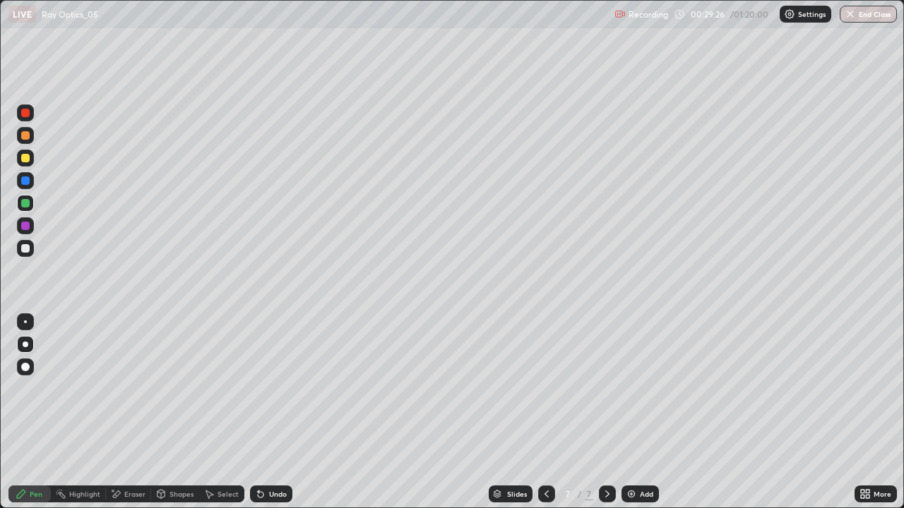
click at [270, 412] on div "Undo" at bounding box center [271, 494] width 42 height 17
click at [270, 412] on div "Undo" at bounding box center [278, 494] width 18 height 7
click at [269, 412] on div "Undo" at bounding box center [278, 494] width 18 height 7
click at [270, 412] on div "Undo" at bounding box center [278, 494] width 18 height 7
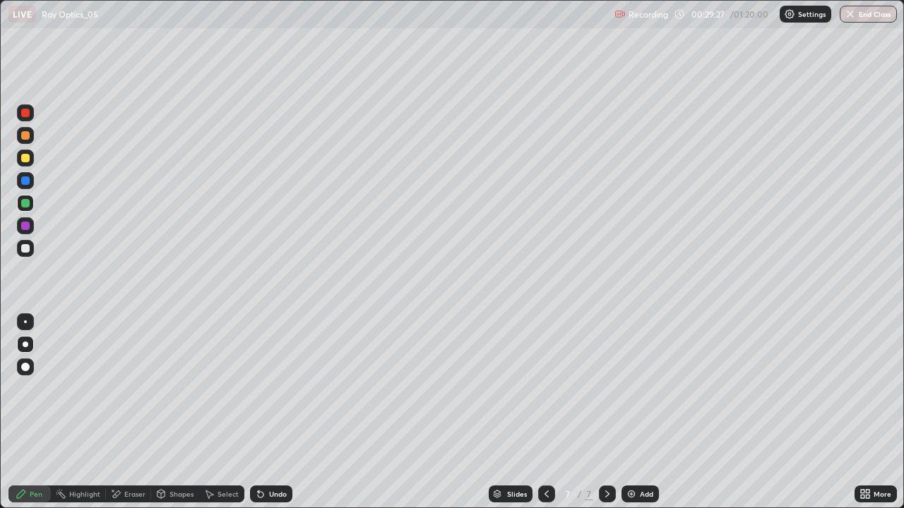
click at [270, 412] on div "Undo" at bounding box center [278, 494] width 18 height 7
click at [272, 412] on div "Undo" at bounding box center [278, 494] width 18 height 7
click at [275, 412] on div "Undo" at bounding box center [278, 494] width 18 height 7
click at [271, 412] on div "Undo" at bounding box center [278, 494] width 18 height 7
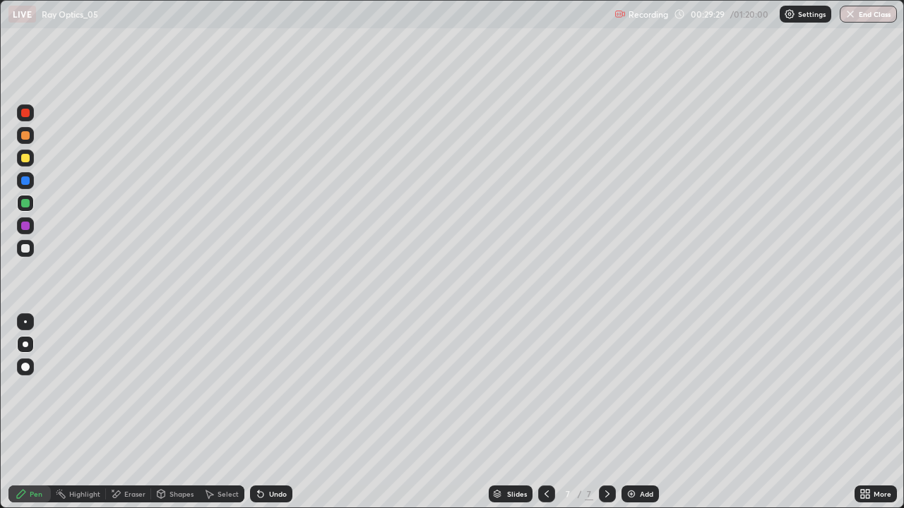
click at [271, 412] on div "Undo" at bounding box center [278, 494] width 18 height 7
click at [25, 161] on div at bounding box center [25, 158] width 8 height 8
click at [25, 203] on div at bounding box center [25, 203] width 8 height 8
click at [269, 412] on div "Undo" at bounding box center [278, 494] width 18 height 7
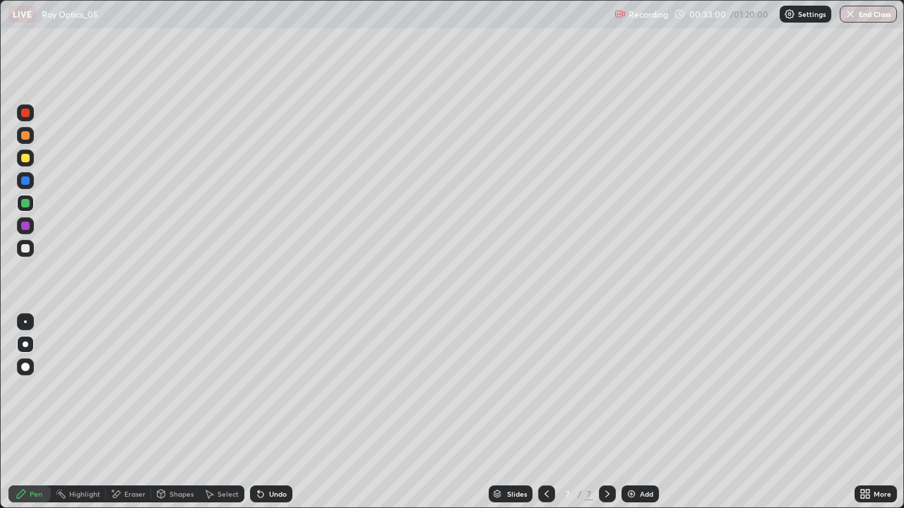
click at [224, 412] on div "Select" at bounding box center [227, 494] width 21 height 7
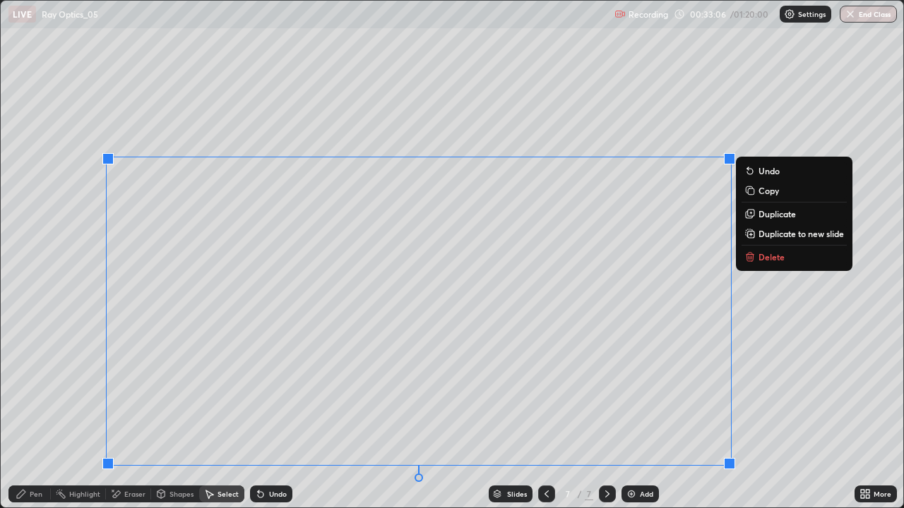
click at [776, 235] on p "Duplicate to new slide" at bounding box center [800, 233] width 85 height 11
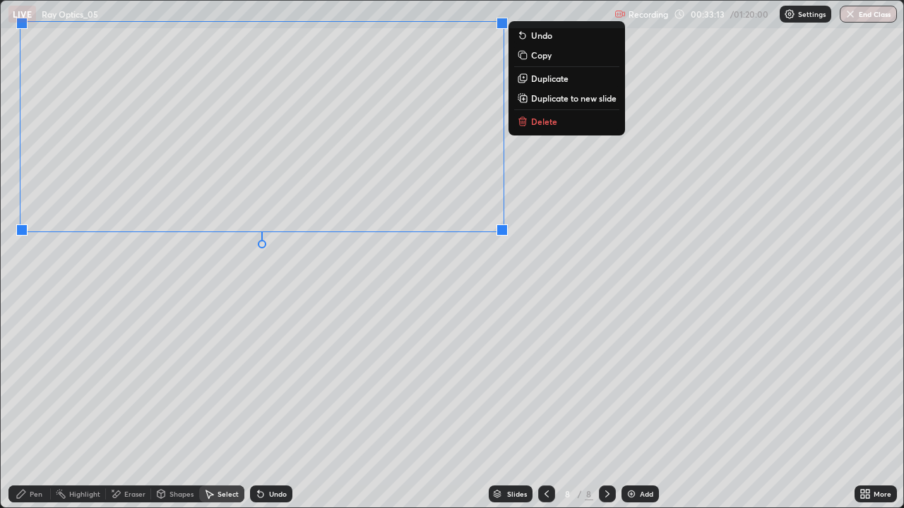
click at [453, 330] on div "0 ° Undo Copy Duplicate Duplicate to new slide Delete" at bounding box center [452, 254] width 902 height 507
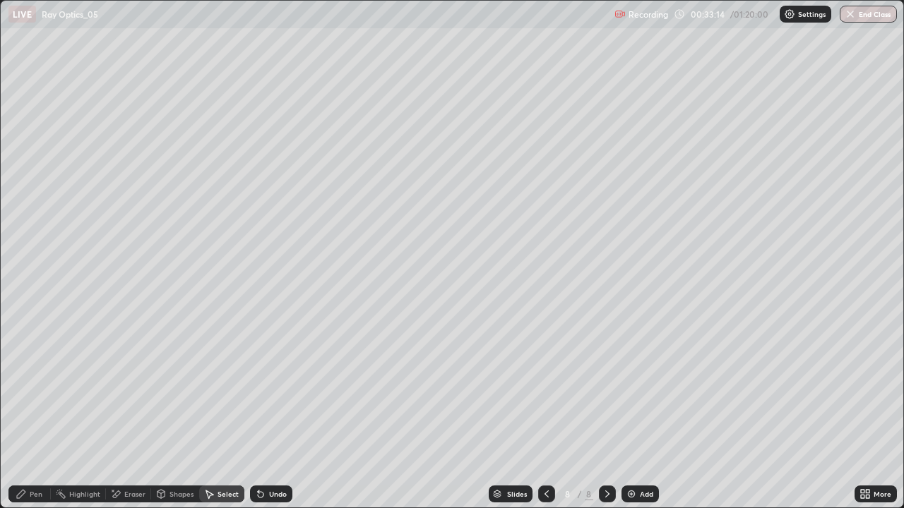
click at [33, 412] on div "Pen" at bounding box center [36, 494] width 13 height 7
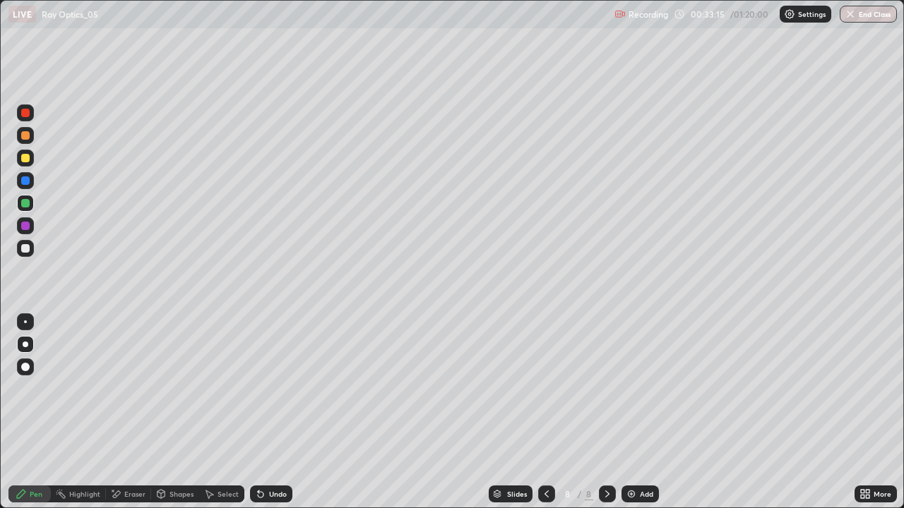
click at [32, 252] on div at bounding box center [25, 248] width 17 height 17
click at [862, 412] on icon at bounding box center [862, 497] width 4 height 4
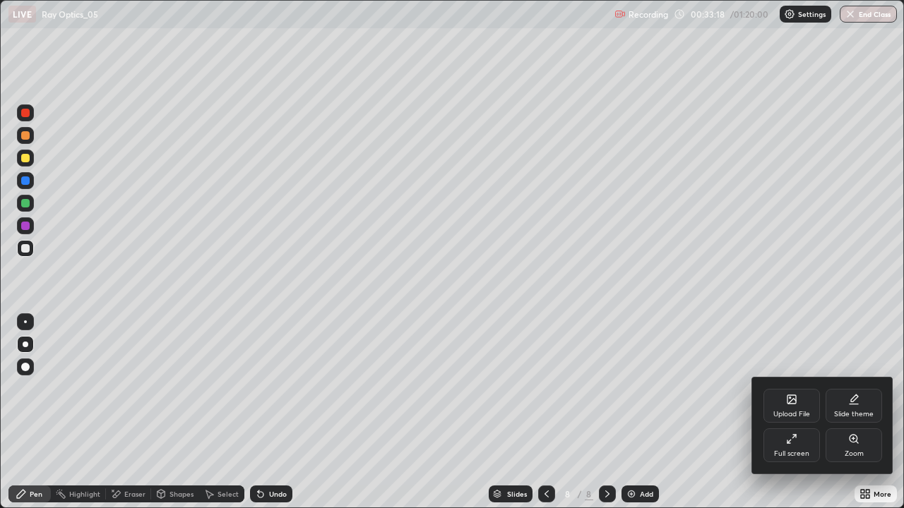
click at [801, 412] on div "Full screen" at bounding box center [791, 445] width 56 height 34
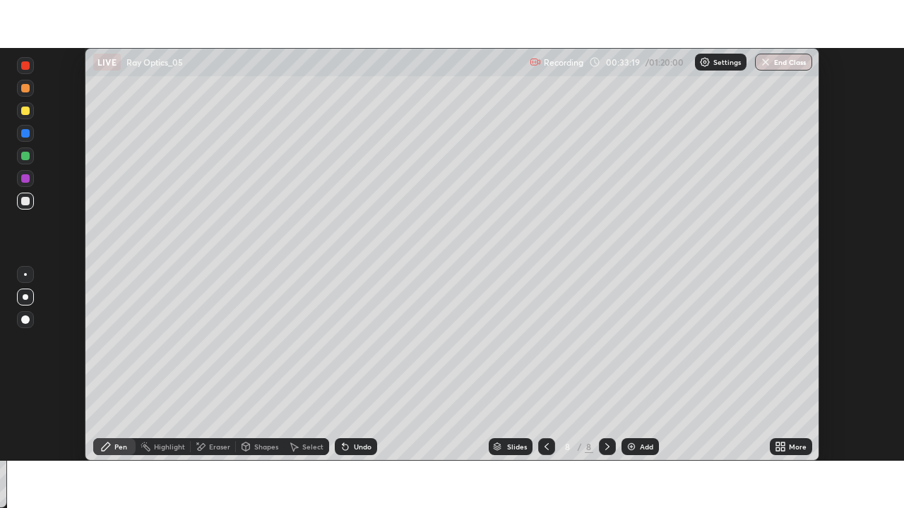
scroll to position [70176, 69686]
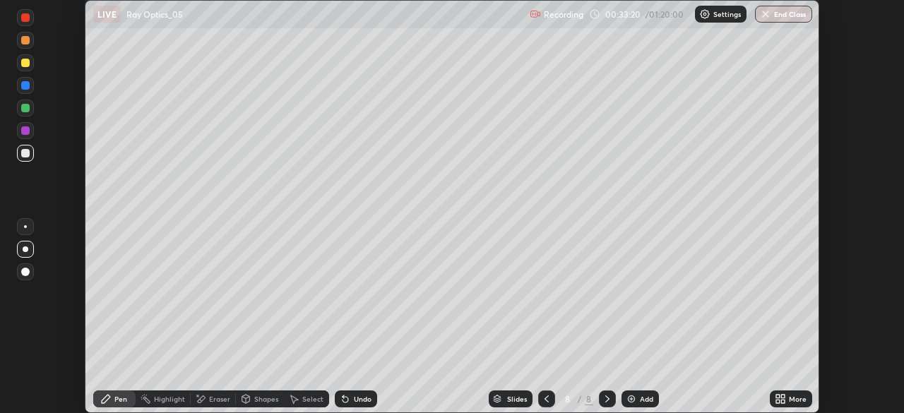
click at [792, 396] on div "More" at bounding box center [797, 398] width 18 height 7
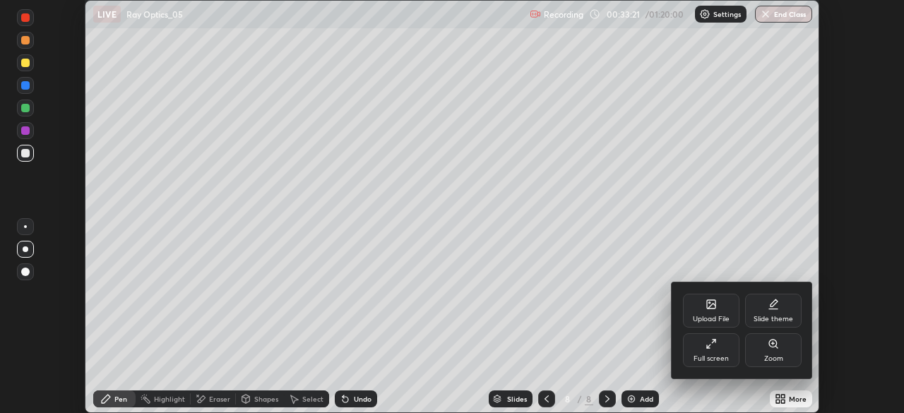
click at [721, 355] on div "Full screen" at bounding box center [710, 358] width 35 height 7
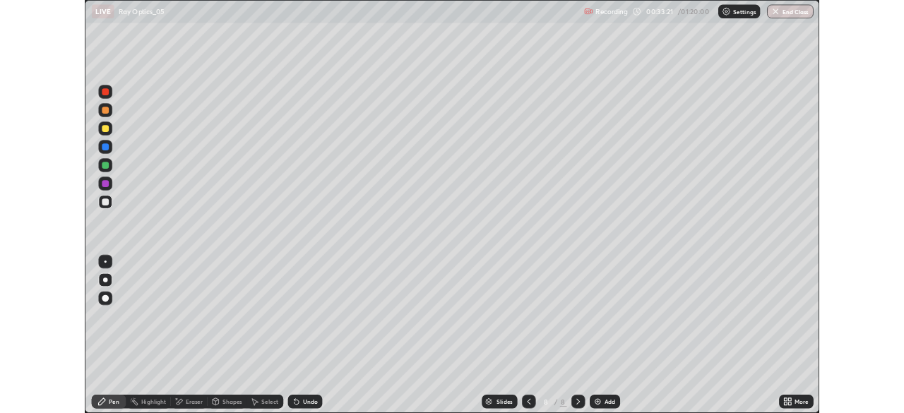
scroll to position [508, 904]
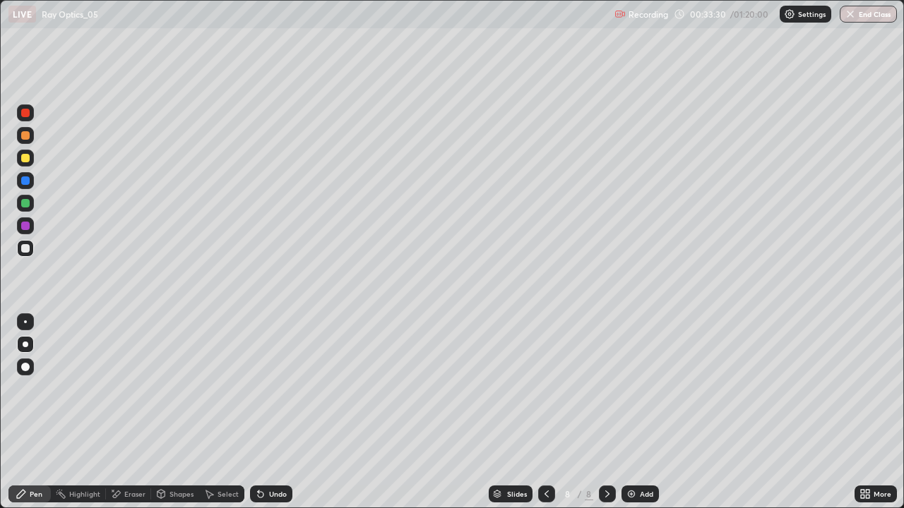
click at [271, 412] on div "Undo" at bounding box center [278, 494] width 18 height 7
click at [270, 412] on div "Undo" at bounding box center [278, 494] width 18 height 7
click at [269, 412] on div "Undo" at bounding box center [278, 494] width 18 height 7
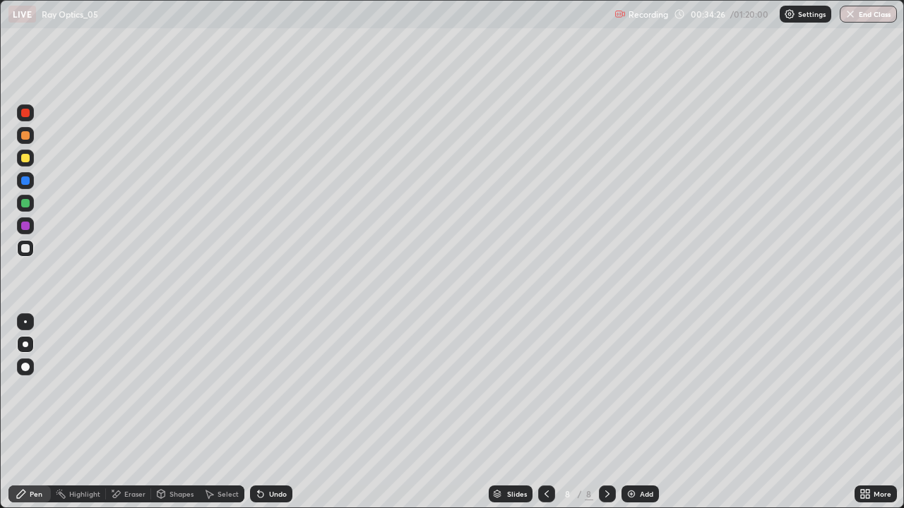
click at [263, 412] on div "Undo" at bounding box center [271, 494] width 42 height 17
click at [273, 412] on div "Undo" at bounding box center [278, 494] width 18 height 7
click at [287, 412] on div "Undo" at bounding box center [271, 494] width 42 height 17
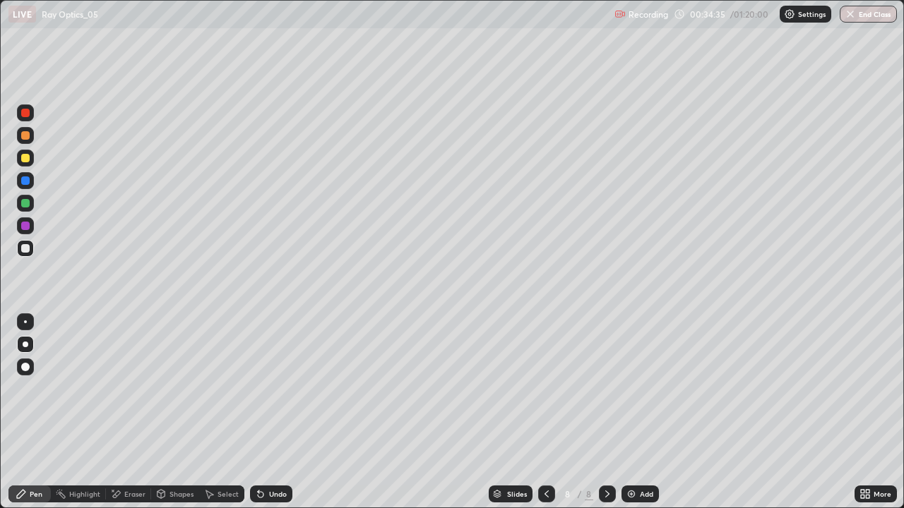
click at [275, 412] on div "Undo" at bounding box center [271, 494] width 42 height 17
click at [273, 412] on div "Undo" at bounding box center [278, 494] width 18 height 7
click at [275, 412] on div "Undo" at bounding box center [278, 494] width 18 height 7
click at [270, 412] on div "Undo" at bounding box center [278, 494] width 18 height 7
click at [278, 412] on div "Undo" at bounding box center [278, 494] width 18 height 7
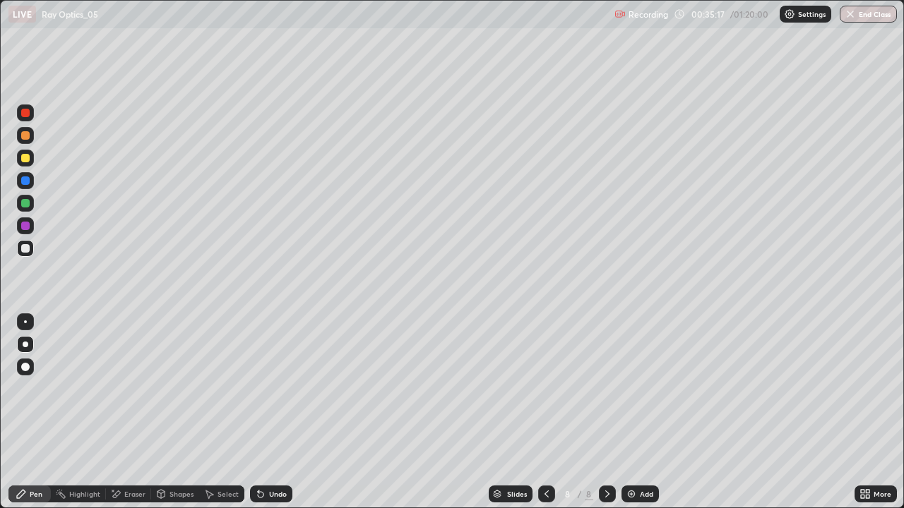
click at [32, 206] on div at bounding box center [25, 203] width 17 height 17
click at [262, 412] on icon at bounding box center [260, 493] width 11 height 11
click at [261, 412] on icon at bounding box center [260, 493] width 11 height 11
click at [271, 412] on div "Undo" at bounding box center [278, 494] width 18 height 7
click at [269, 412] on div "Undo" at bounding box center [278, 494] width 18 height 7
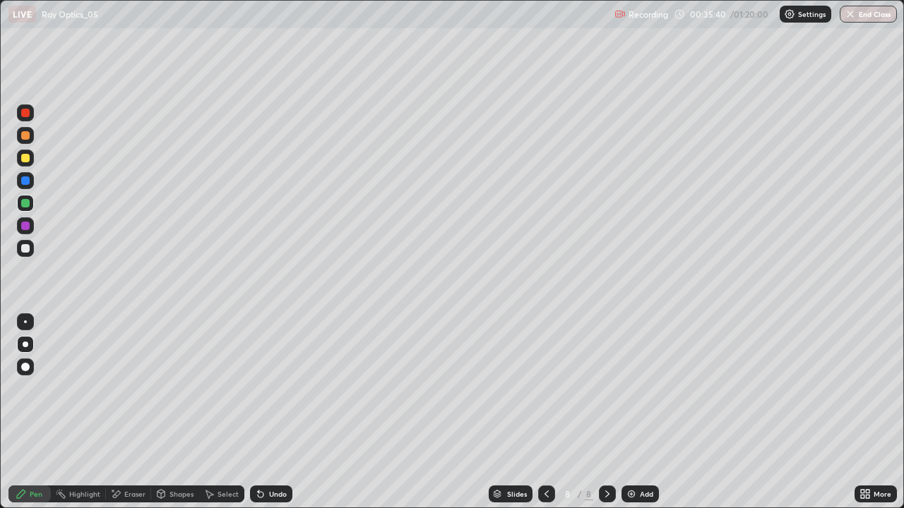
click at [269, 412] on div "Undo" at bounding box center [278, 494] width 18 height 7
click at [25, 256] on div at bounding box center [25, 248] width 17 height 17
click at [24, 137] on div at bounding box center [25, 135] width 8 height 8
click at [272, 412] on div "Undo" at bounding box center [278, 494] width 18 height 7
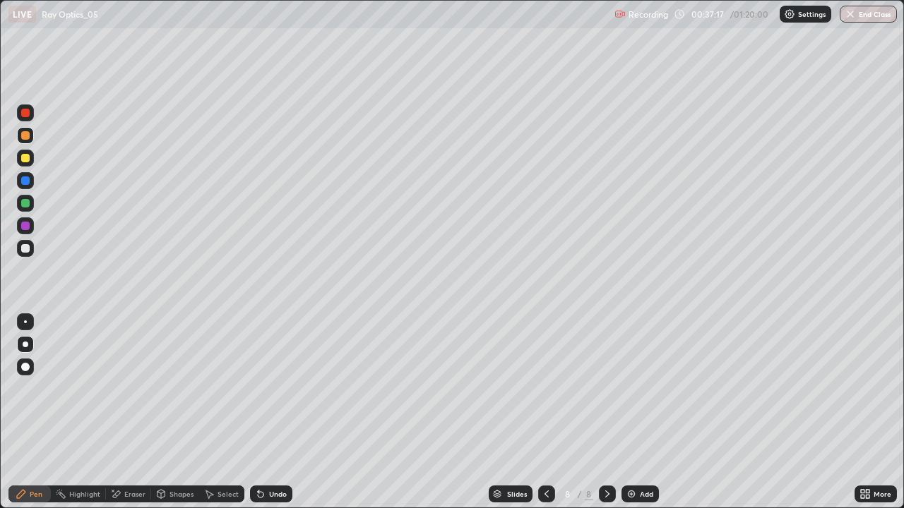
click at [272, 412] on div "Undo" at bounding box center [278, 494] width 18 height 7
click at [280, 412] on div "Undo" at bounding box center [271, 494] width 42 height 17
click at [276, 412] on div "Undo" at bounding box center [278, 494] width 18 height 7
click at [278, 412] on div "Undo" at bounding box center [271, 494] width 42 height 17
click at [266, 412] on div "Undo" at bounding box center [271, 494] width 42 height 17
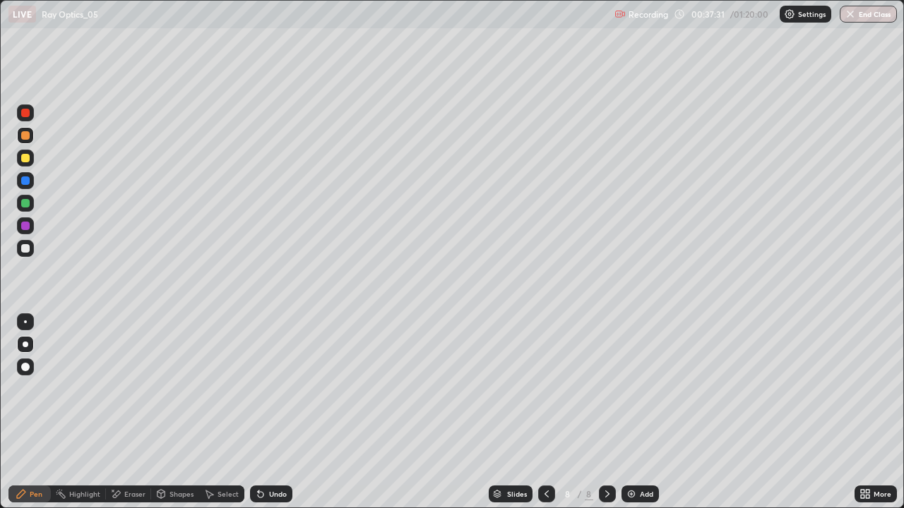
click at [263, 412] on div "Undo" at bounding box center [271, 494] width 42 height 17
click at [280, 412] on div "Undo" at bounding box center [271, 494] width 42 height 17
click at [282, 412] on div "Undo" at bounding box center [271, 494] width 42 height 17
click at [284, 412] on div "Undo" at bounding box center [271, 494] width 42 height 17
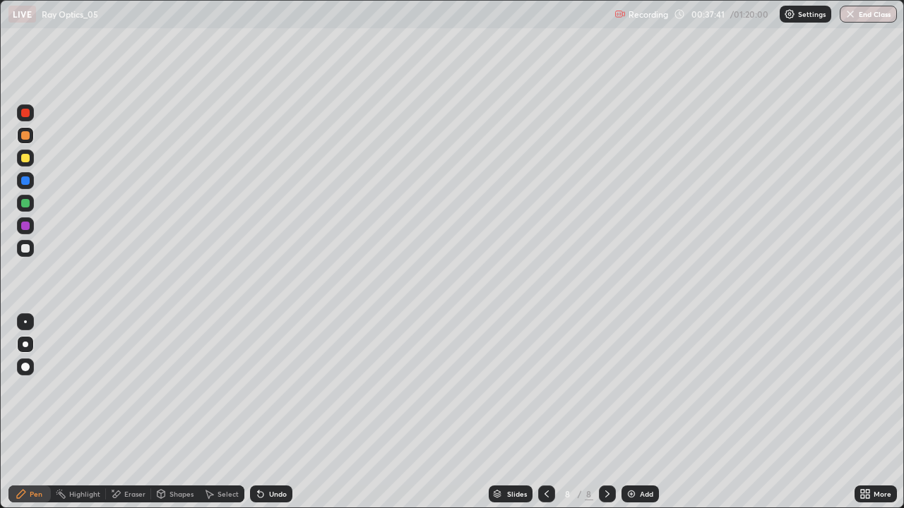
click at [284, 412] on div "Undo" at bounding box center [271, 494] width 42 height 17
click at [30, 250] on div at bounding box center [25, 248] width 17 height 17
click at [31, 203] on div at bounding box center [25, 203] width 17 height 17
click at [269, 412] on div "Undo" at bounding box center [278, 494] width 18 height 7
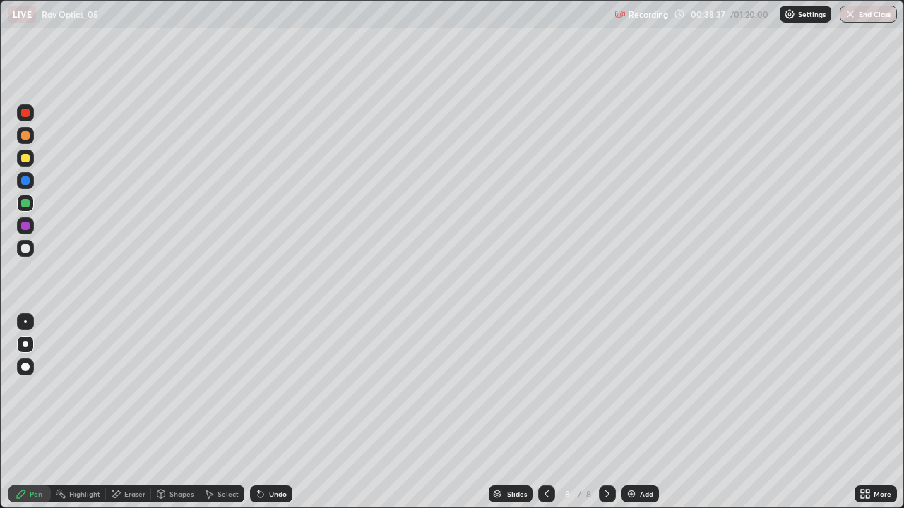
click at [269, 412] on div "Undo" at bounding box center [278, 494] width 18 height 7
click at [270, 412] on div "Undo" at bounding box center [278, 494] width 18 height 7
click at [273, 412] on div "Undo" at bounding box center [278, 494] width 18 height 7
click at [277, 412] on div "Undo" at bounding box center [271, 494] width 42 height 17
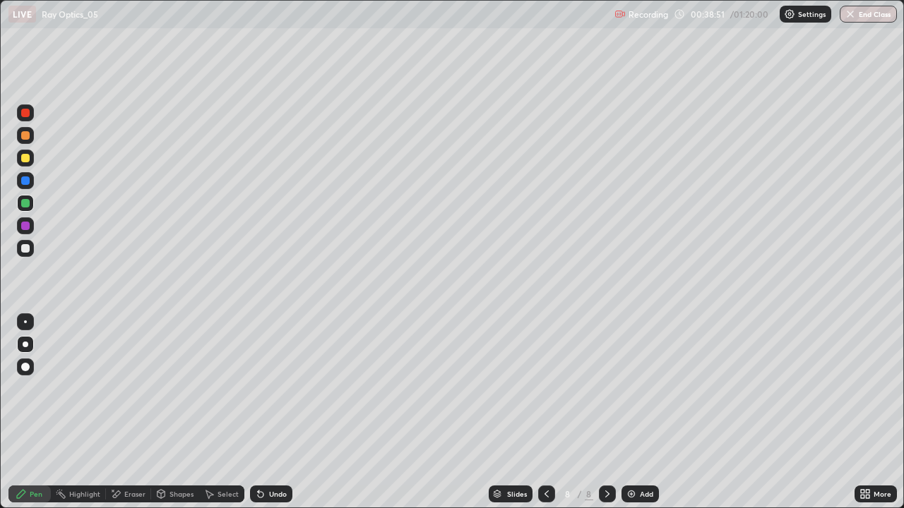
click at [269, 412] on div "Undo" at bounding box center [278, 494] width 18 height 7
click at [271, 412] on div "Undo" at bounding box center [278, 494] width 18 height 7
click at [278, 412] on div "Undo" at bounding box center [278, 494] width 18 height 7
click at [275, 412] on div "Undo" at bounding box center [278, 494] width 18 height 7
click at [271, 412] on div "Undo" at bounding box center [271, 494] width 42 height 17
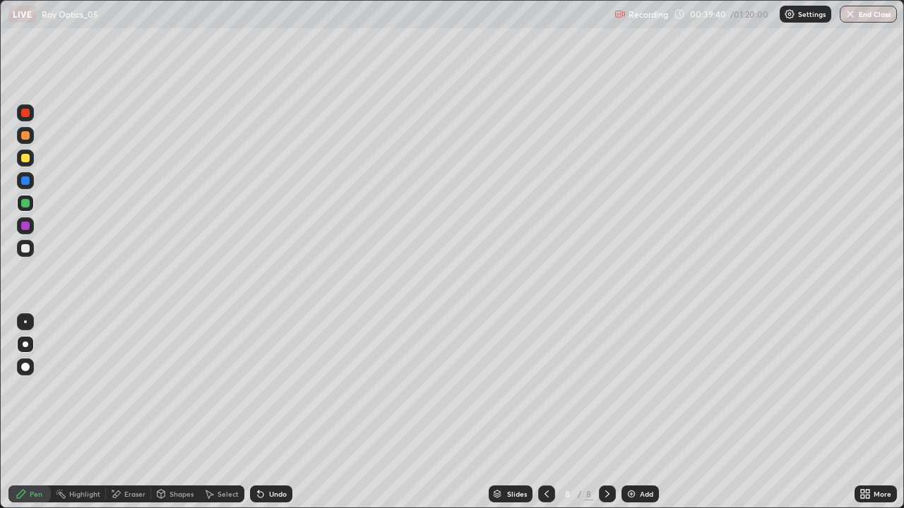
click at [270, 412] on div "Undo" at bounding box center [271, 494] width 42 height 17
click at [265, 412] on div "Undo" at bounding box center [268, 494] width 48 height 28
click at [258, 412] on icon at bounding box center [258, 491] width 1 height 1
click at [215, 412] on div "Select" at bounding box center [221, 494] width 45 height 17
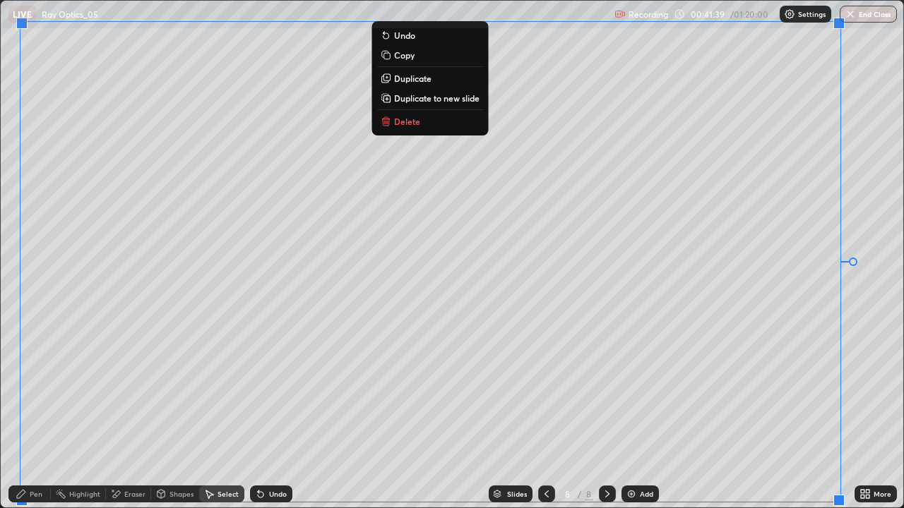
click at [404, 100] on p "Duplicate to new slide" at bounding box center [436, 97] width 85 height 11
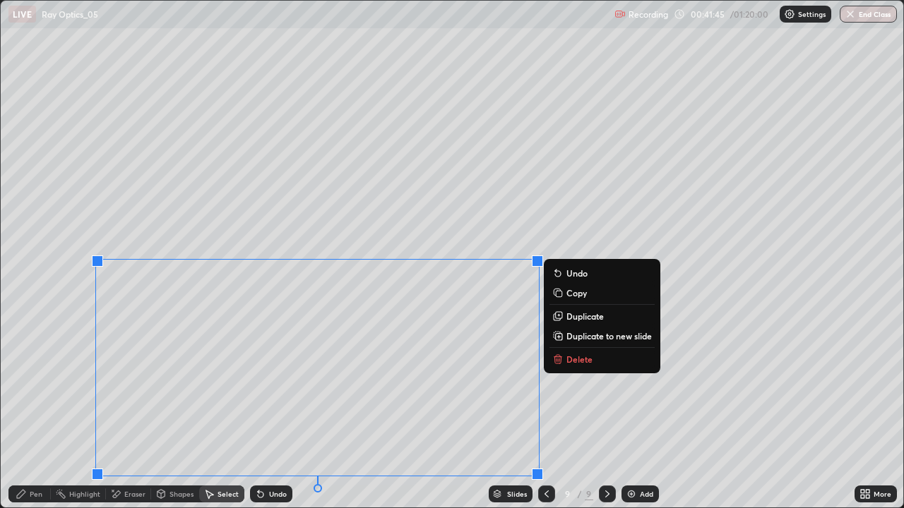
click at [574, 359] on p "Delete" at bounding box center [579, 359] width 26 height 11
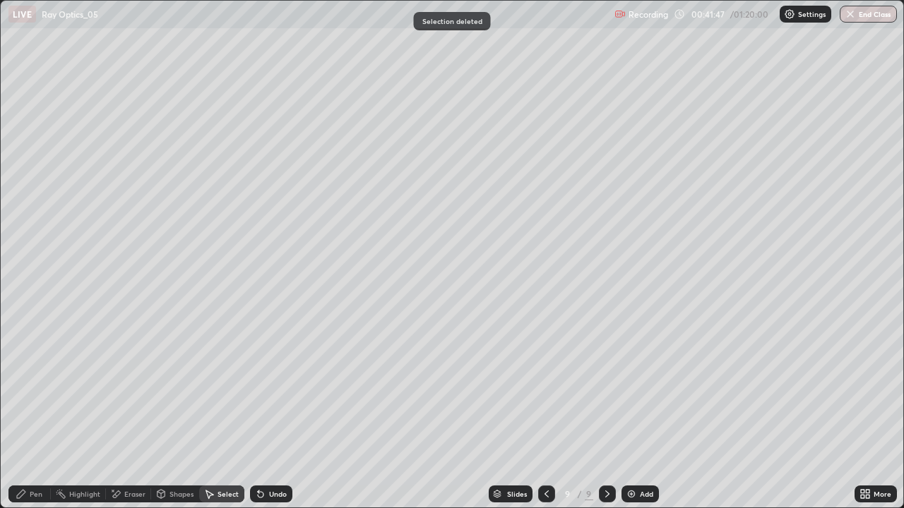
click at [25, 412] on icon at bounding box center [21, 493] width 11 height 11
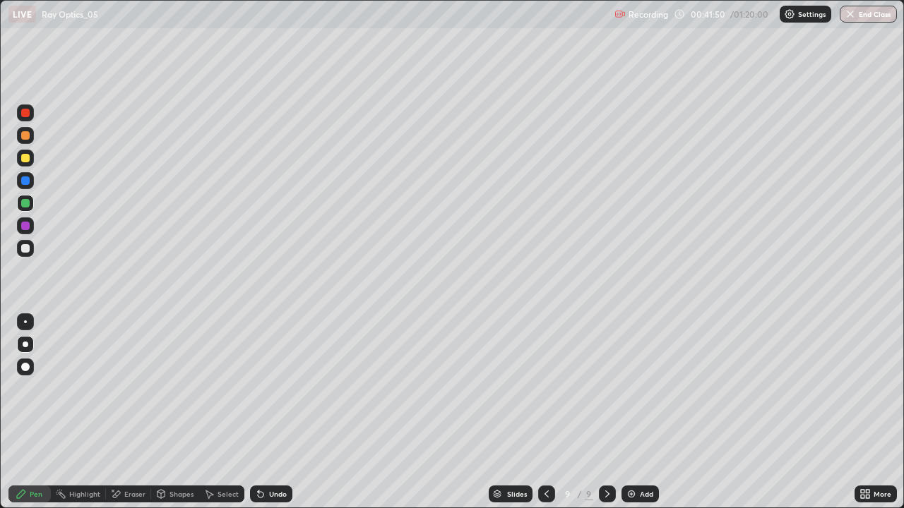
click at [136, 412] on div "Eraser" at bounding box center [134, 494] width 21 height 7
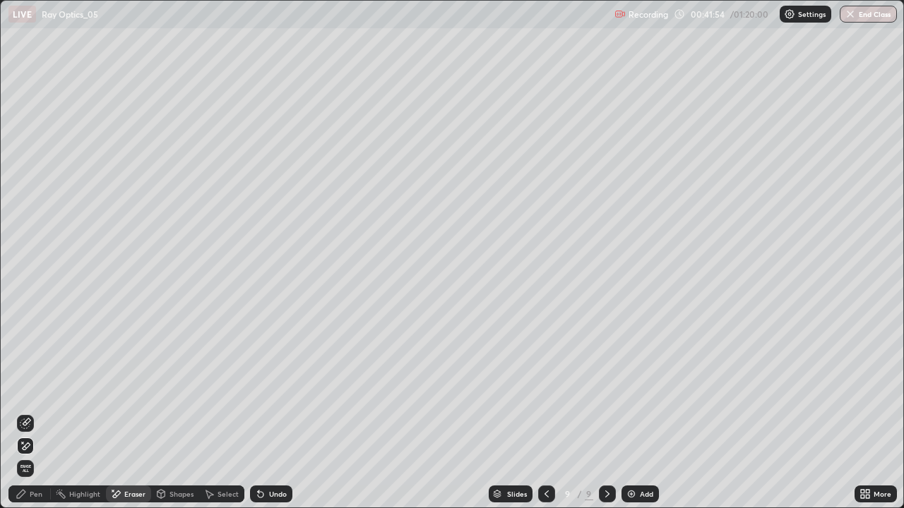
click at [21, 412] on icon at bounding box center [21, 493] width 11 height 11
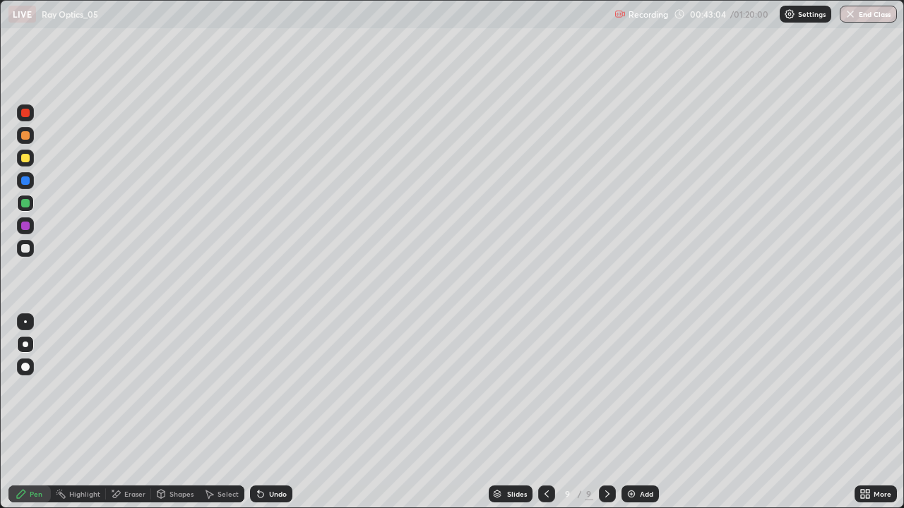
click at [274, 412] on div "Undo" at bounding box center [278, 494] width 18 height 7
click at [269, 412] on div "Undo" at bounding box center [278, 494] width 18 height 7
click at [218, 412] on div "Select" at bounding box center [227, 494] width 21 height 7
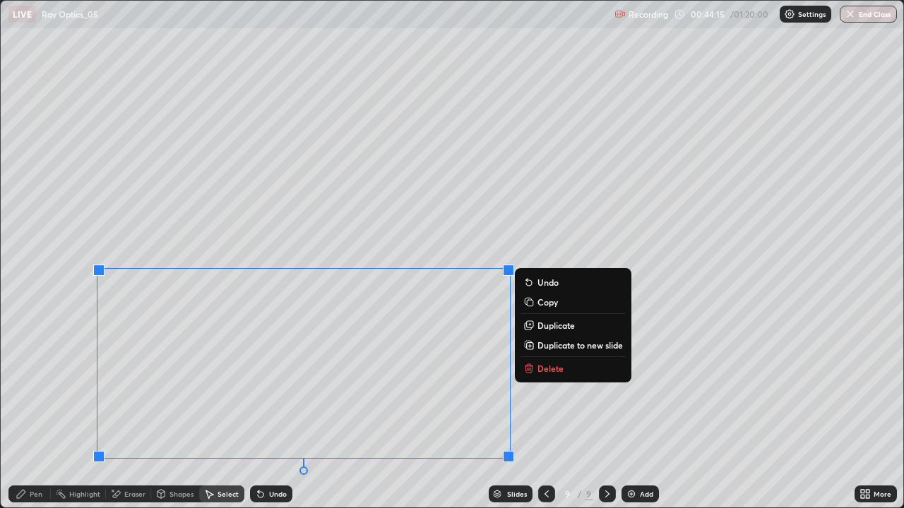
click at [563, 346] on p "Duplicate to new slide" at bounding box center [579, 345] width 85 height 11
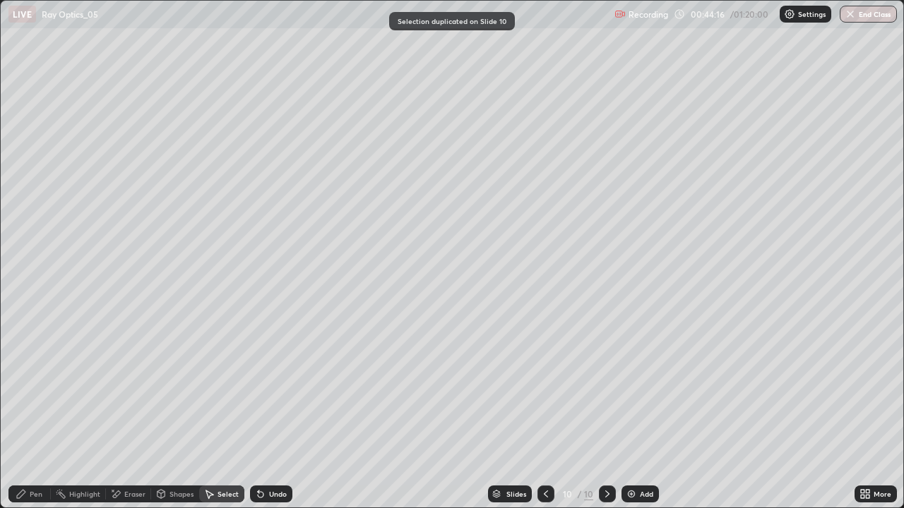
click at [34, 412] on div "Pen" at bounding box center [29, 494] width 42 height 17
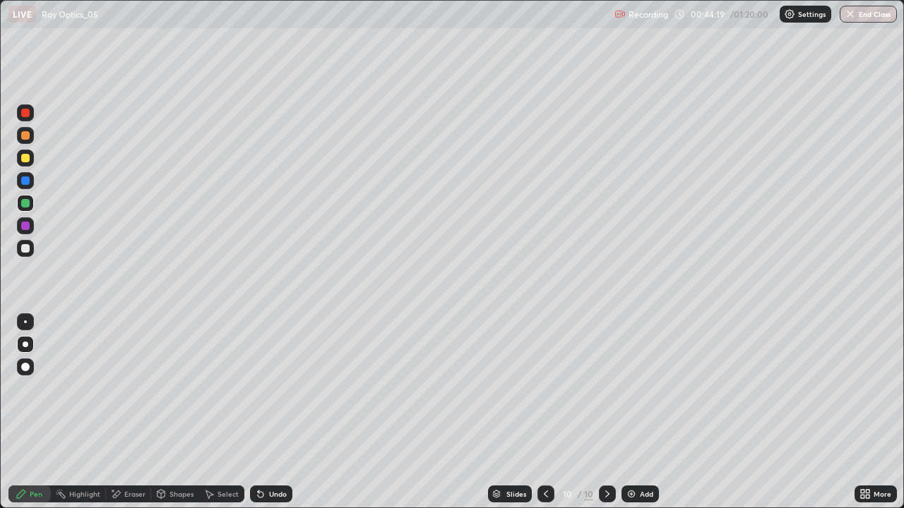
click at [30, 245] on div at bounding box center [25, 248] width 17 height 17
click at [279, 412] on div "Undo" at bounding box center [278, 494] width 18 height 7
click at [219, 412] on div "Select" at bounding box center [227, 494] width 21 height 7
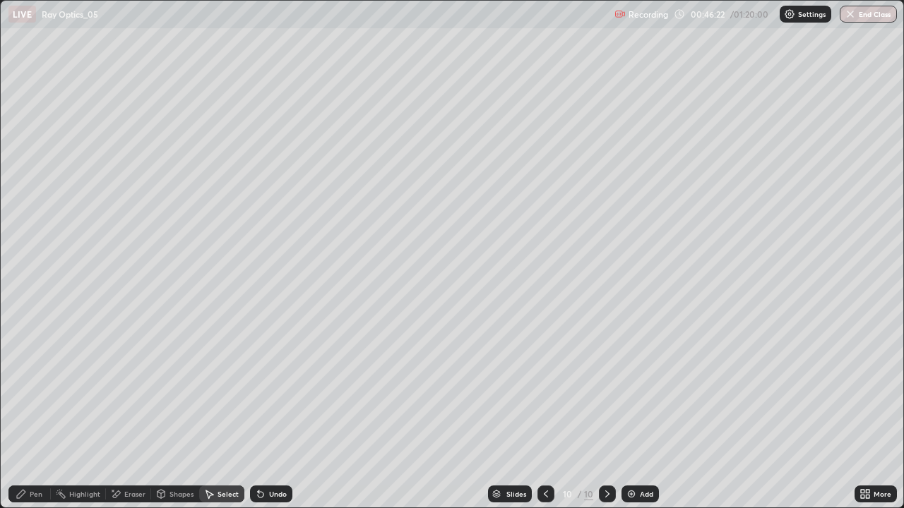
click at [32, 412] on div "Pen" at bounding box center [29, 494] width 42 height 17
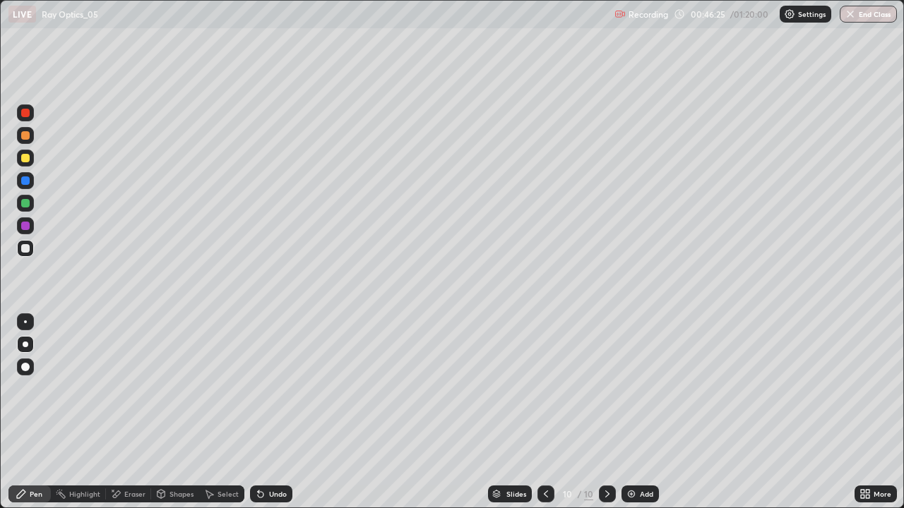
click at [273, 412] on div "Undo" at bounding box center [268, 494] width 48 height 28
click at [607, 412] on icon at bounding box center [607, 494] width 4 height 7
click at [640, 412] on div "Add" at bounding box center [639, 494] width 37 height 17
click at [24, 245] on div at bounding box center [25, 248] width 8 height 8
click at [264, 412] on icon at bounding box center [260, 493] width 11 height 11
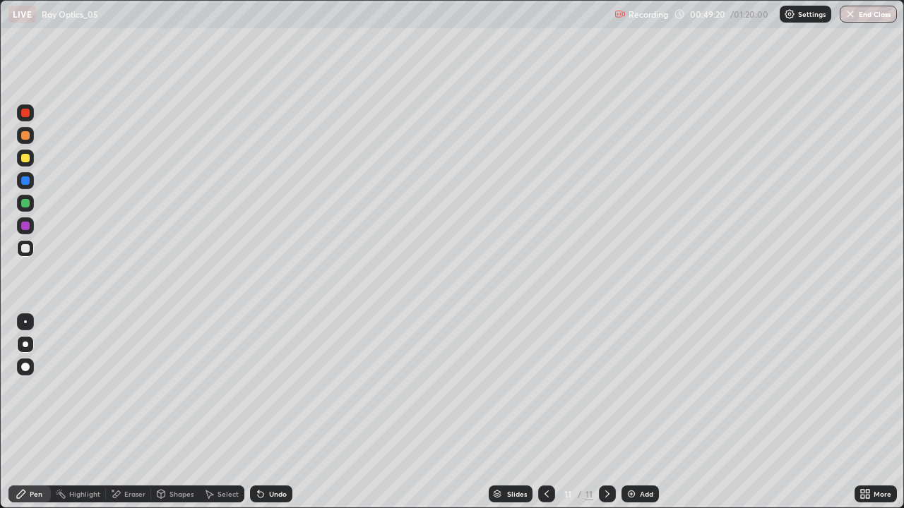
click at [260, 412] on icon at bounding box center [260, 493] width 11 height 11
click at [263, 412] on icon at bounding box center [260, 493] width 11 height 11
click at [260, 412] on div "Undo" at bounding box center [271, 494] width 42 height 17
click at [221, 412] on div "Select" at bounding box center [227, 494] width 21 height 7
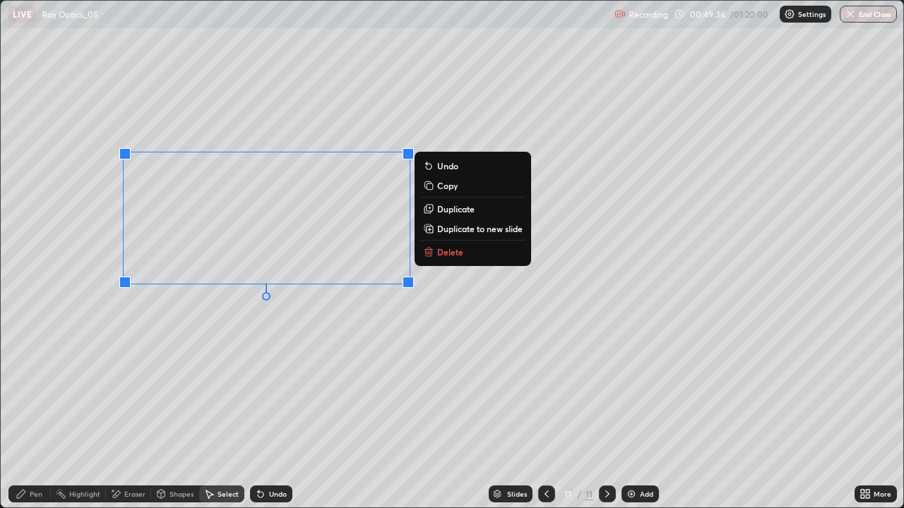
click at [445, 253] on p "Delete" at bounding box center [450, 251] width 26 height 11
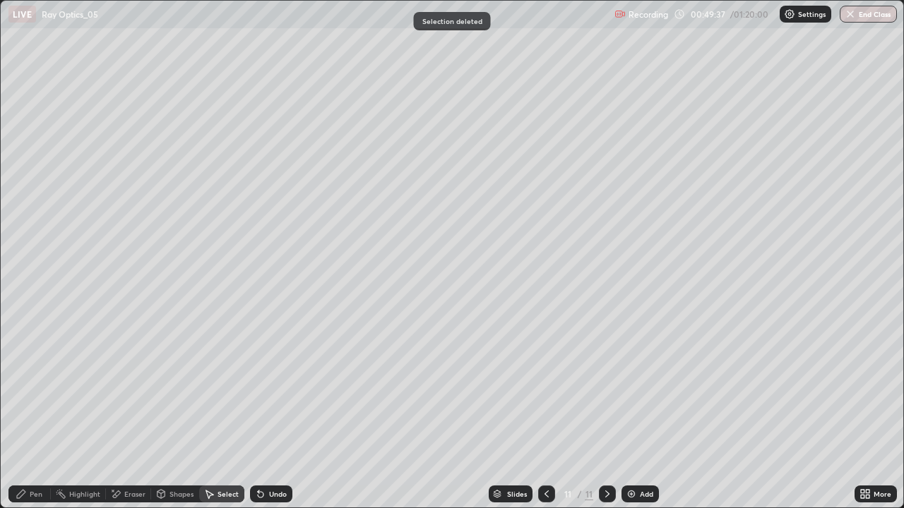
click at [29, 412] on div "Pen" at bounding box center [29, 494] width 42 height 17
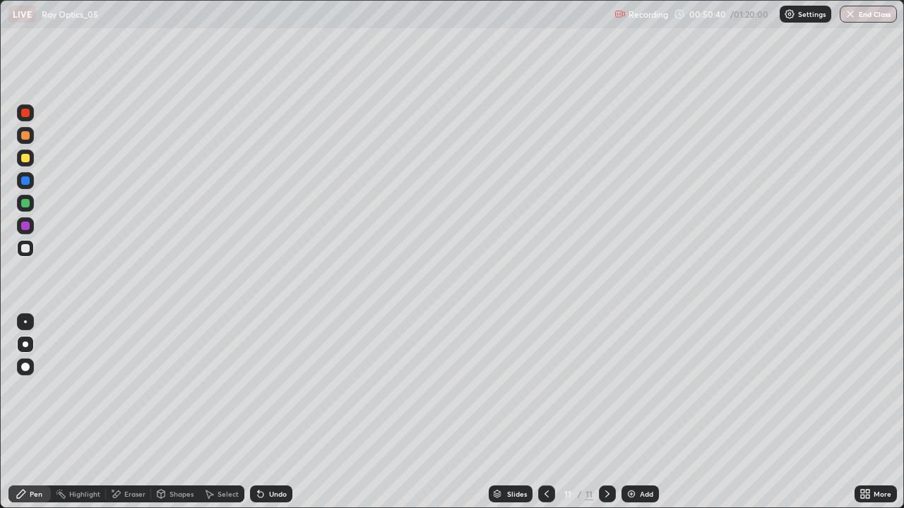
click at [26, 158] on div at bounding box center [25, 158] width 8 height 8
click at [272, 412] on div "Undo" at bounding box center [278, 494] width 18 height 7
click at [270, 412] on div "Undo" at bounding box center [278, 494] width 18 height 7
click at [606, 412] on icon at bounding box center [606, 493] width 11 height 11
click at [630, 412] on img at bounding box center [630, 493] width 11 height 11
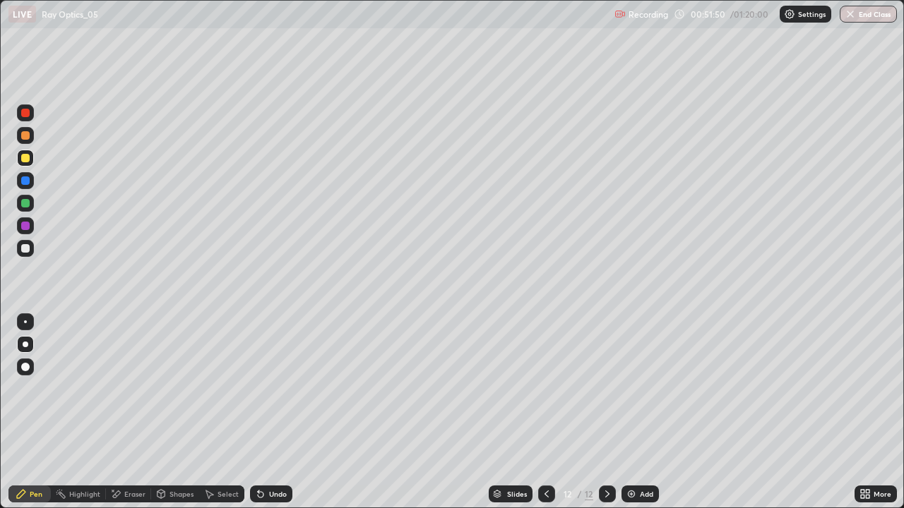
click at [28, 245] on div at bounding box center [25, 248] width 8 height 8
click at [224, 412] on div "Select" at bounding box center [221, 494] width 45 height 17
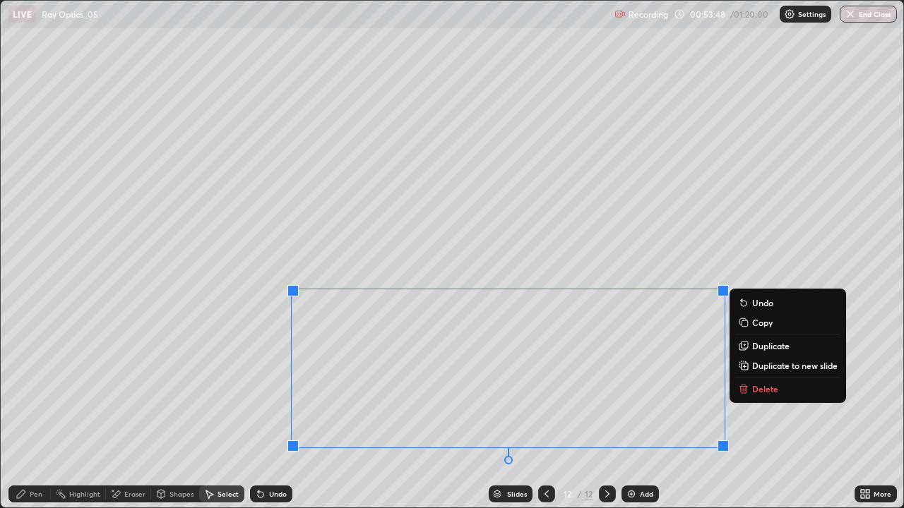
click at [37, 412] on div "Pen" at bounding box center [36, 494] width 13 height 7
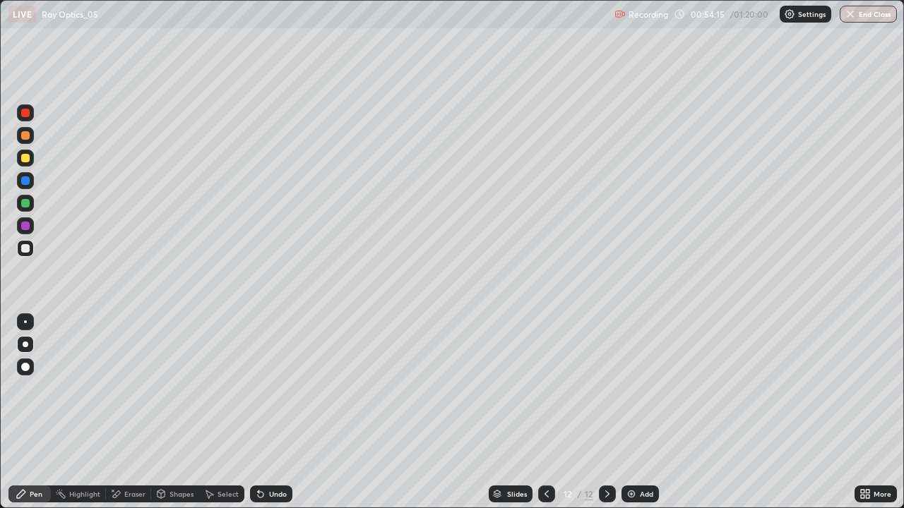
click at [880, 412] on div "More" at bounding box center [882, 494] width 18 height 7
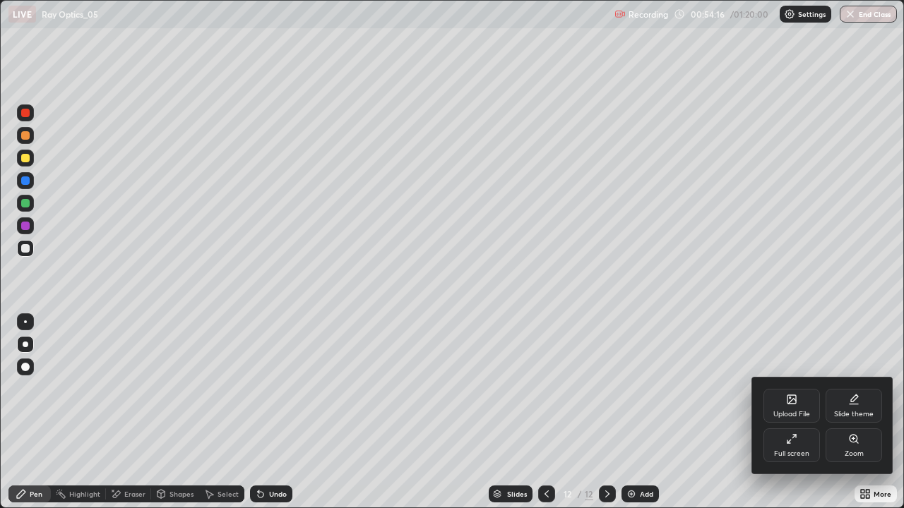
click at [791, 412] on div "Full screen" at bounding box center [791, 445] width 56 height 34
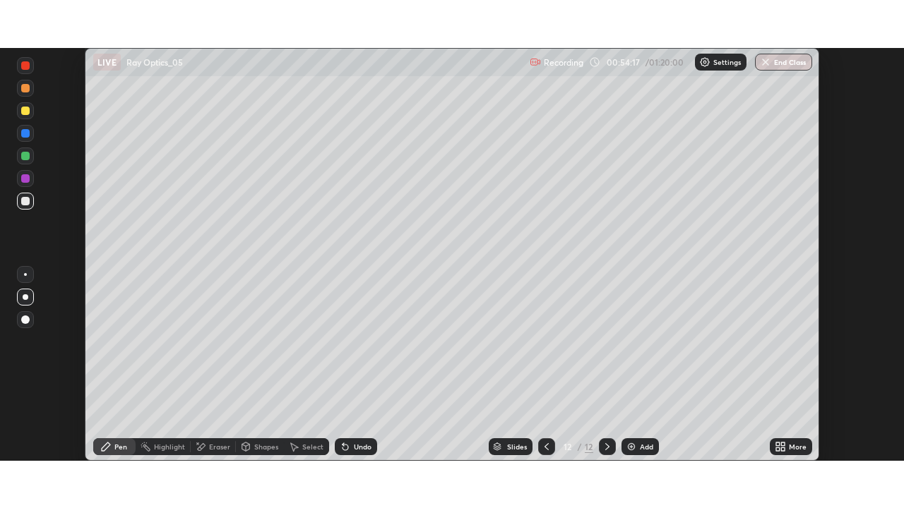
scroll to position [70176, 69686]
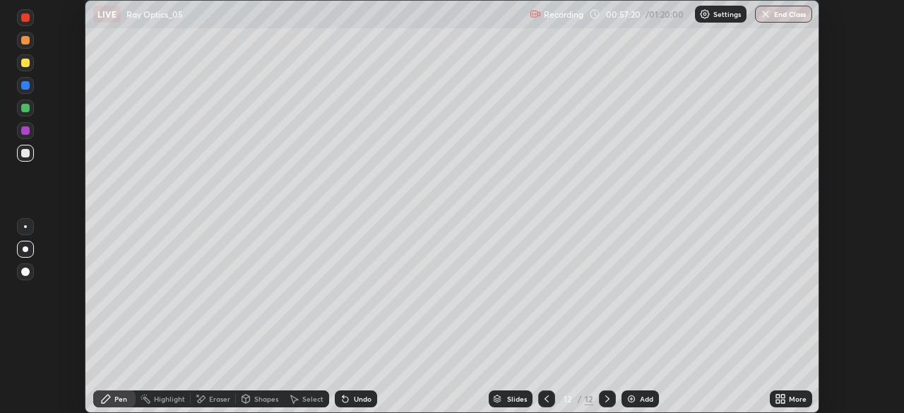
click at [788, 395] on div "More" at bounding box center [797, 398] width 18 height 7
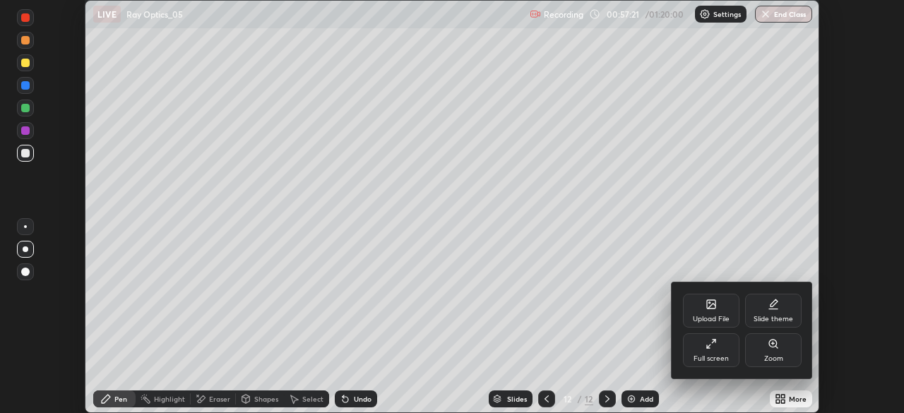
click at [727, 351] on div "Full screen" at bounding box center [711, 350] width 56 height 34
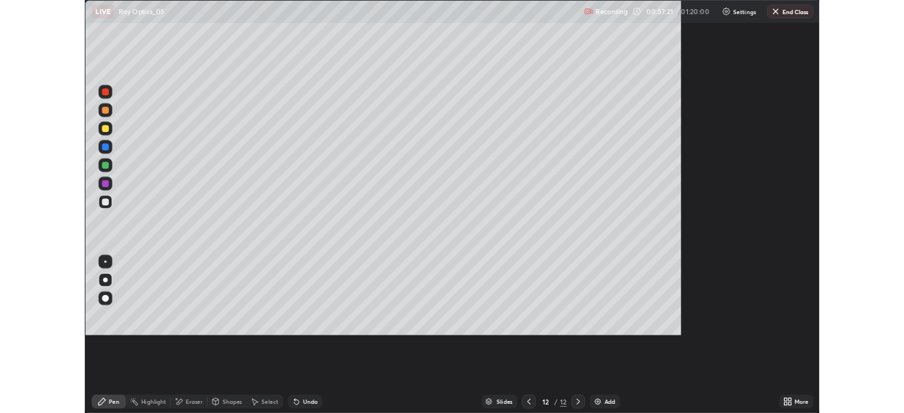
scroll to position [508, 904]
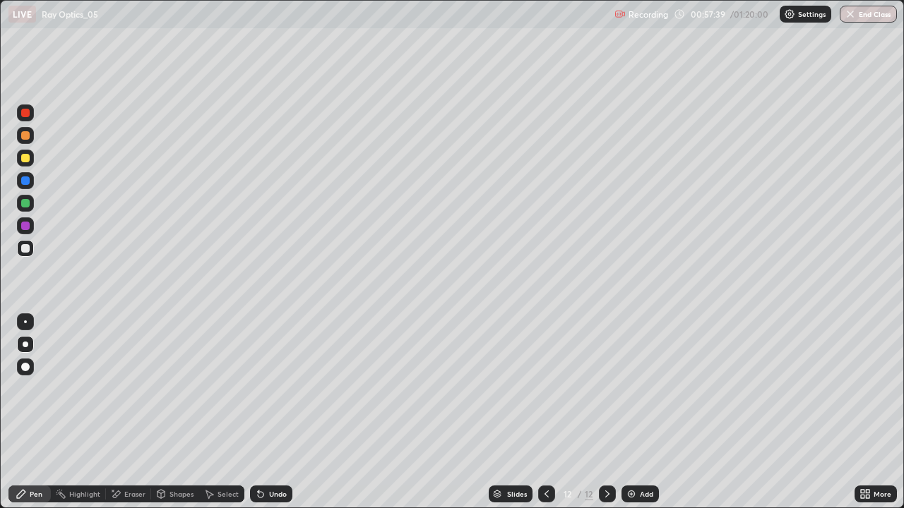
click at [599, 412] on div at bounding box center [607, 494] width 17 height 17
click at [606, 412] on icon at bounding box center [606, 493] width 11 height 11
click at [645, 412] on div "Add" at bounding box center [646, 494] width 13 height 7
click at [551, 412] on div at bounding box center [546, 494] width 17 height 17
click at [606, 412] on icon at bounding box center [606, 493] width 11 height 11
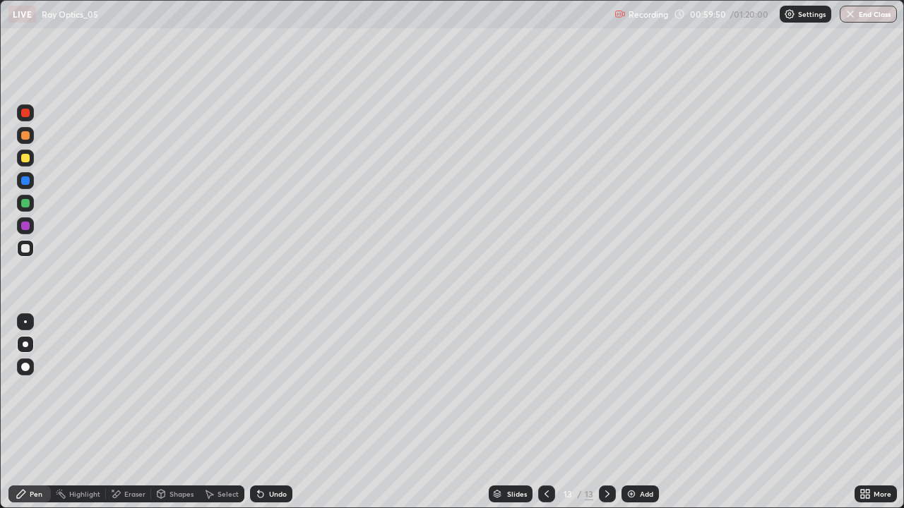
click at [607, 412] on div at bounding box center [607, 494] width 17 height 17
click at [637, 412] on div "Add" at bounding box center [639, 494] width 37 height 17
click at [269, 412] on div "Undo" at bounding box center [278, 494] width 18 height 7
click at [260, 412] on icon at bounding box center [261, 495] width 6 height 6
click at [26, 201] on div at bounding box center [25, 203] width 8 height 8
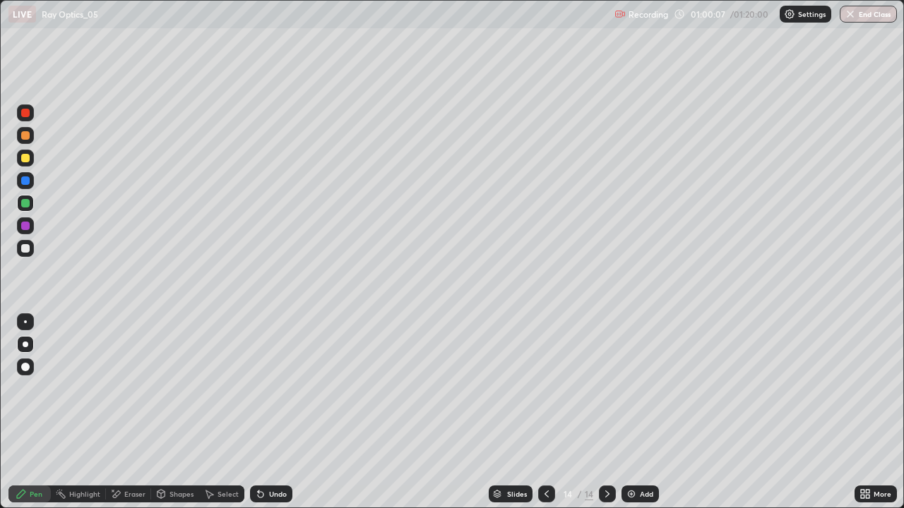
click at [269, 412] on div "Undo" at bounding box center [278, 494] width 18 height 7
click at [266, 412] on div "Undo" at bounding box center [271, 494] width 42 height 17
click at [269, 412] on div "Undo" at bounding box center [278, 494] width 18 height 7
click at [277, 412] on div "Undo" at bounding box center [278, 494] width 18 height 7
click at [24, 133] on div at bounding box center [25, 135] width 8 height 8
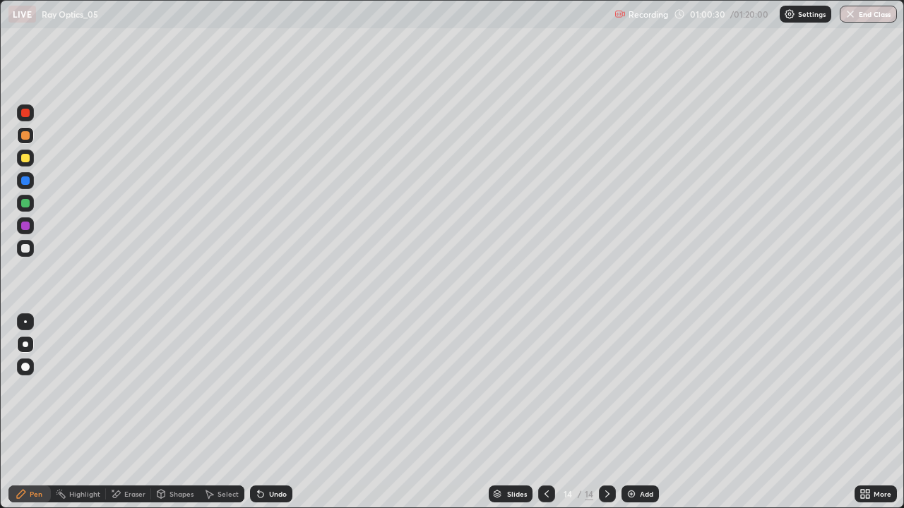
click at [25, 203] on div at bounding box center [25, 203] width 8 height 8
click at [24, 245] on div at bounding box center [25, 248] width 8 height 8
click at [139, 412] on div "Eraser" at bounding box center [134, 494] width 21 height 7
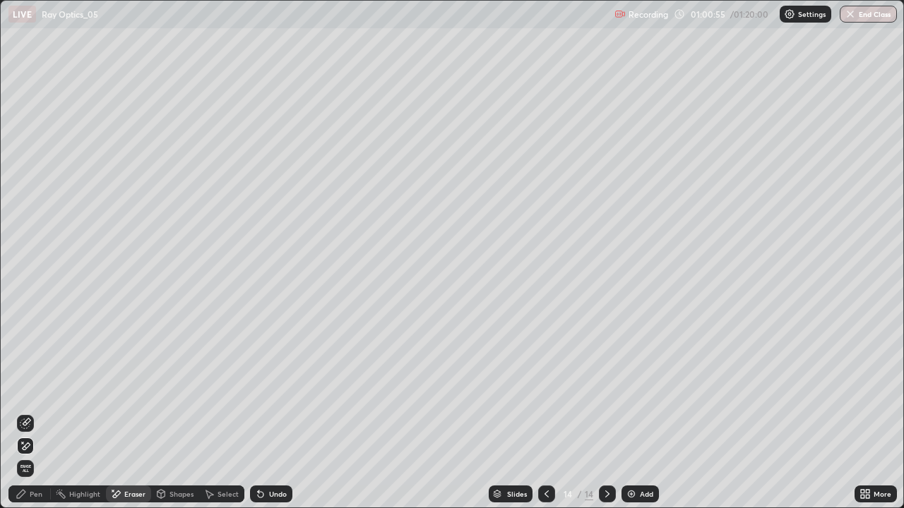
click at [29, 412] on icon at bounding box center [27, 422] width 8 height 7
click at [20, 412] on icon at bounding box center [21, 494] width 8 height 8
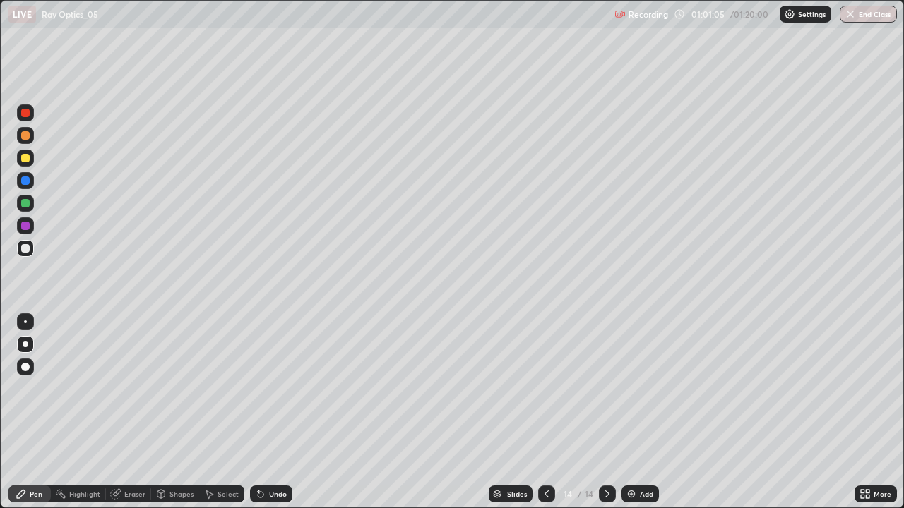
click at [25, 208] on div at bounding box center [25, 203] width 17 height 17
click at [33, 131] on div at bounding box center [25, 135] width 17 height 17
click at [24, 245] on div at bounding box center [25, 248] width 8 height 8
click at [541, 412] on icon at bounding box center [546, 493] width 11 height 11
click at [545, 412] on icon at bounding box center [546, 494] width 4 height 7
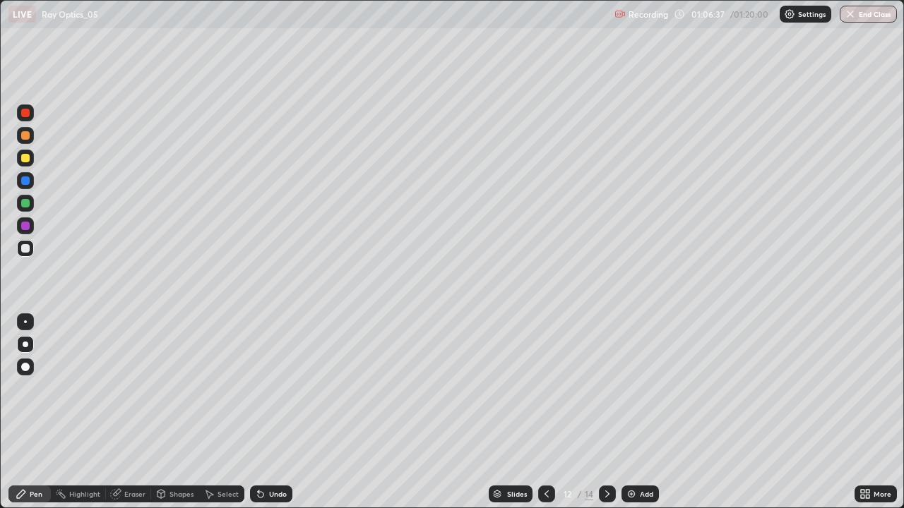
click at [603, 412] on icon at bounding box center [606, 493] width 11 height 11
click at [545, 412] on icon at bounding box center [546, 493] width 11 height 11
click at [546, 412] on icon at bounding box center [546, 493] width 11 height 11
click at [867, 12] on button "End Class" at bounding box center [867, 14] width 57 height 17
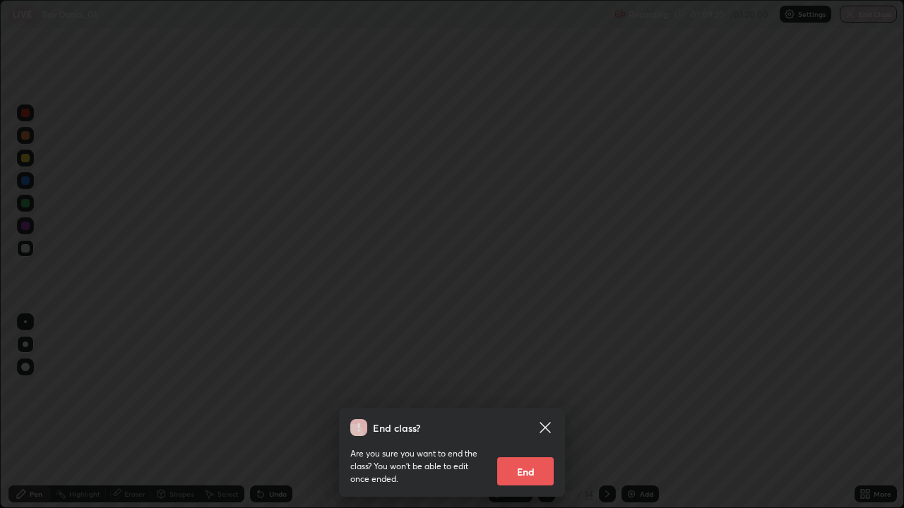
click at [529, 412] on button "End" at bounding box center [525, 471] width 56 height 28
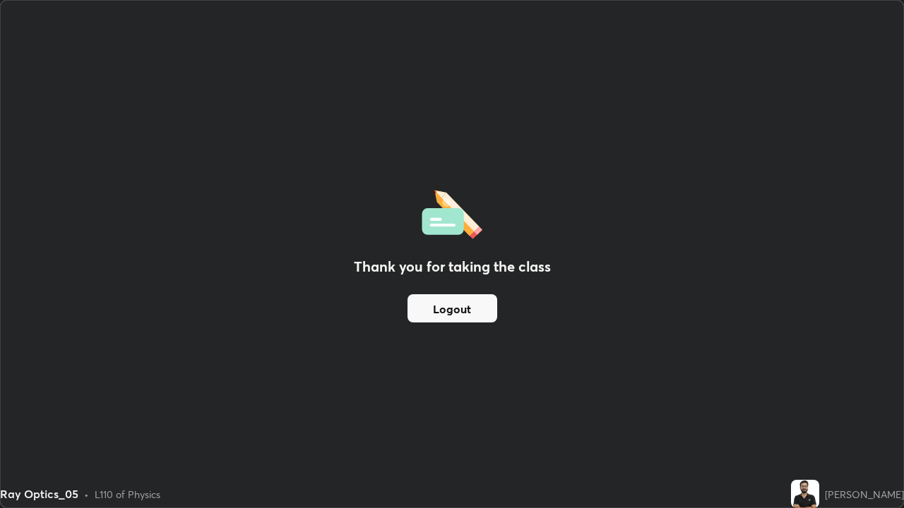
click at [443, 318] on button "Logout" at bounding box center [452, 308] width 90 height 28
click at [482, 52] on div "Thank you for taking the class Logout" at bounding box center [452, 254] width 902 height 507
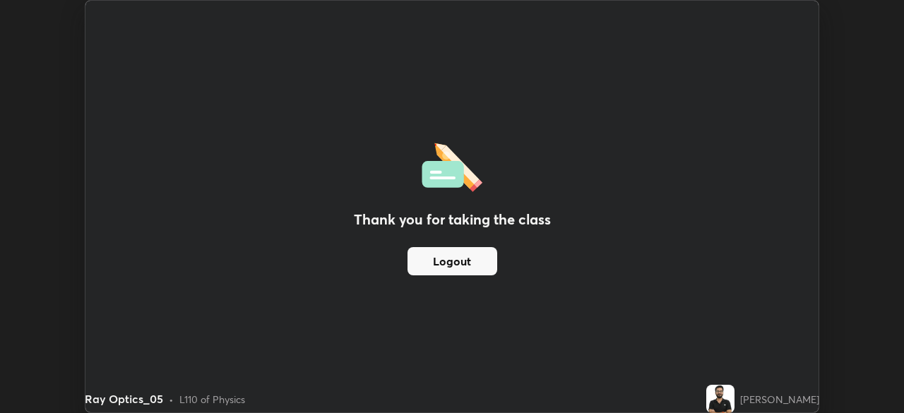
scroll to position [70176, 69686]
